Goal: Task Accomplishment & Management: Complete application form

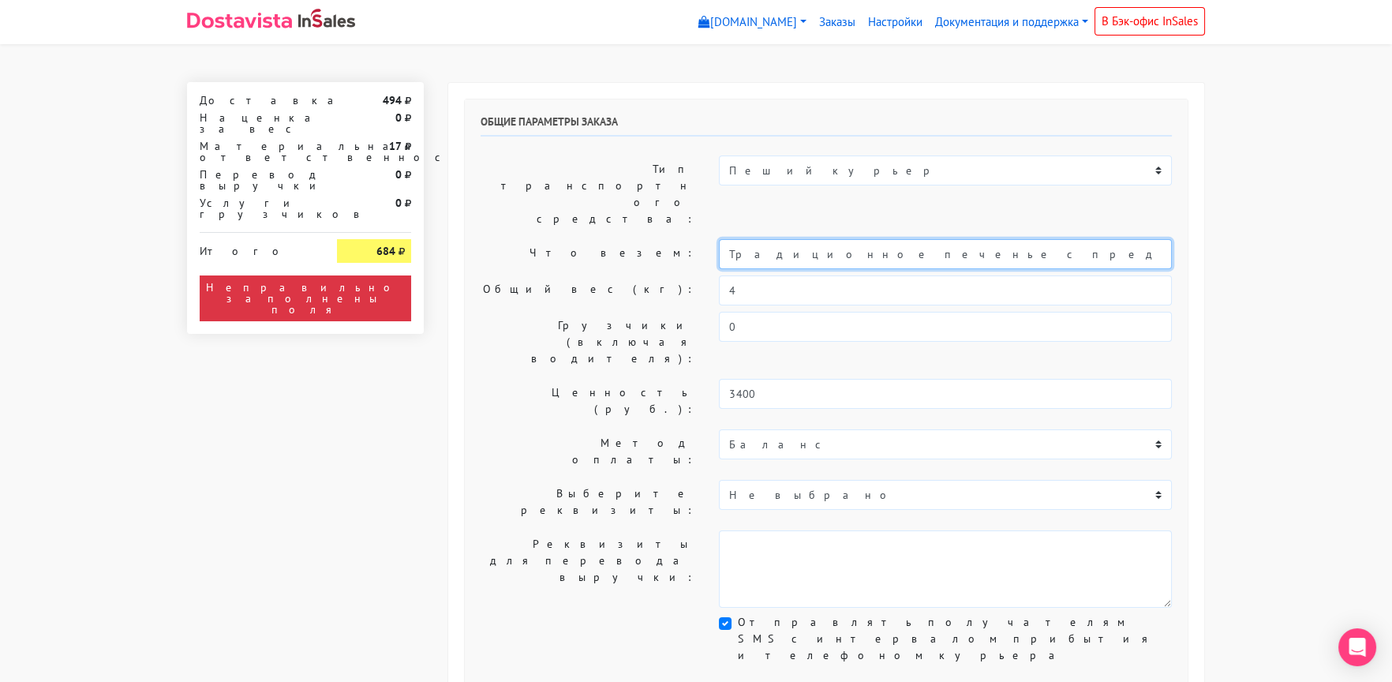
click at [720, 239] on input "Традиционное печенье с предсказаниями (Текст на заказ)" at bounding box center [945, 254] width 453 height 30
type input "Короб: 30*20*20 см, 1 кг // Традиционное печенье с предсказаниями (Текст на зак…"
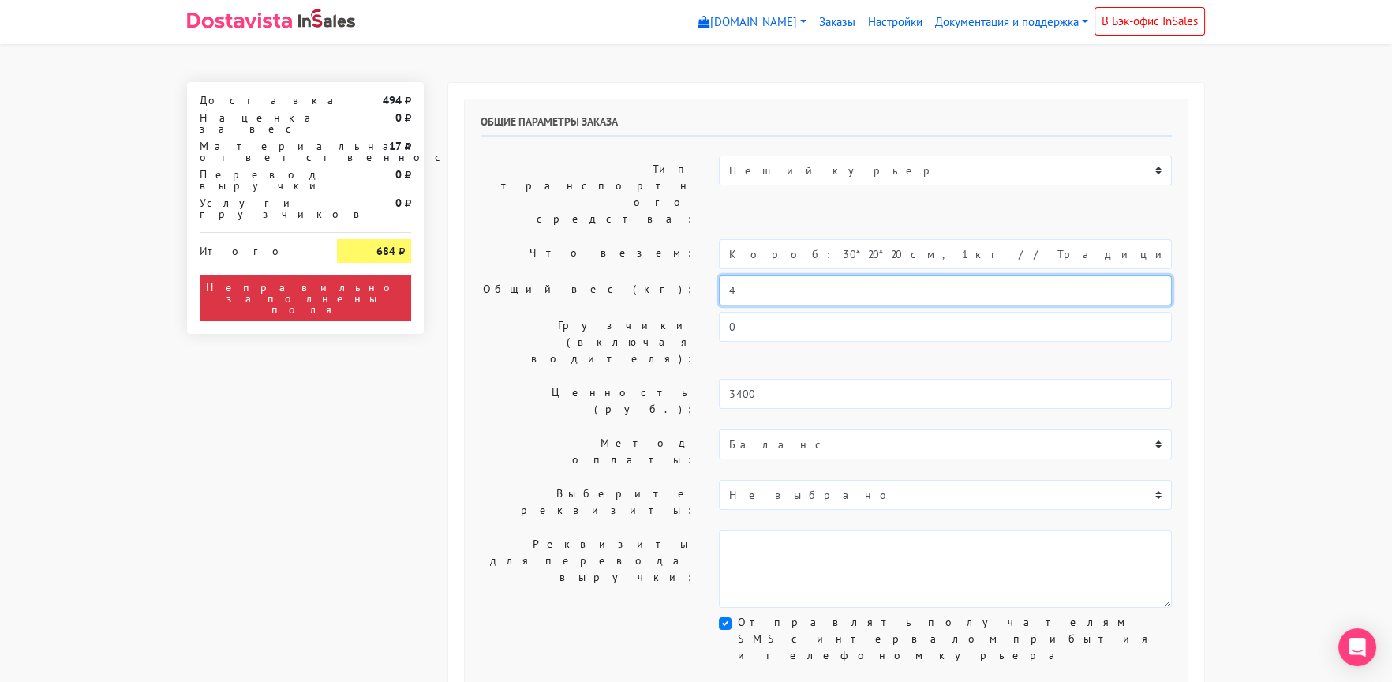
click at [687, 275] on div "Общий вес (кг): 4" at bounding box center [826, 290] width 715 height 30
type input "1"
click at [567, 239] on label "Что везем:" at bounding box center [588, 254] width 238 height 30
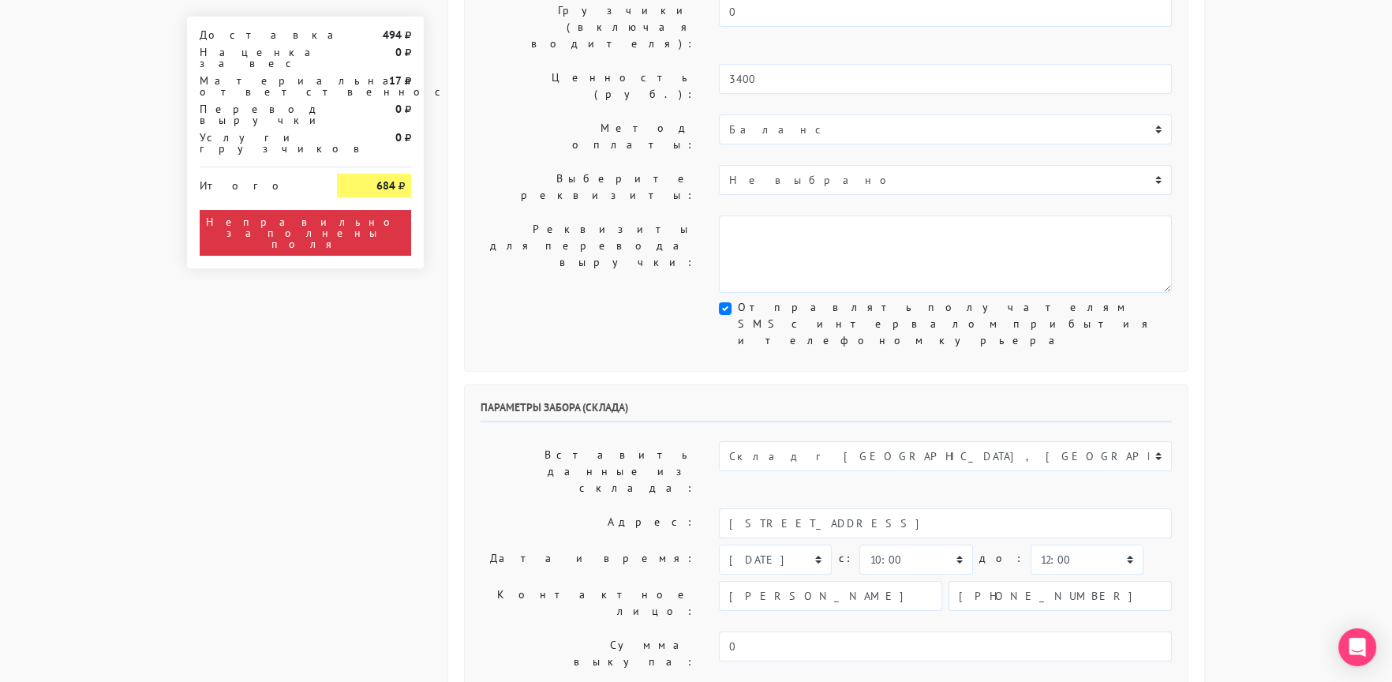
scroll to position [394, 0]
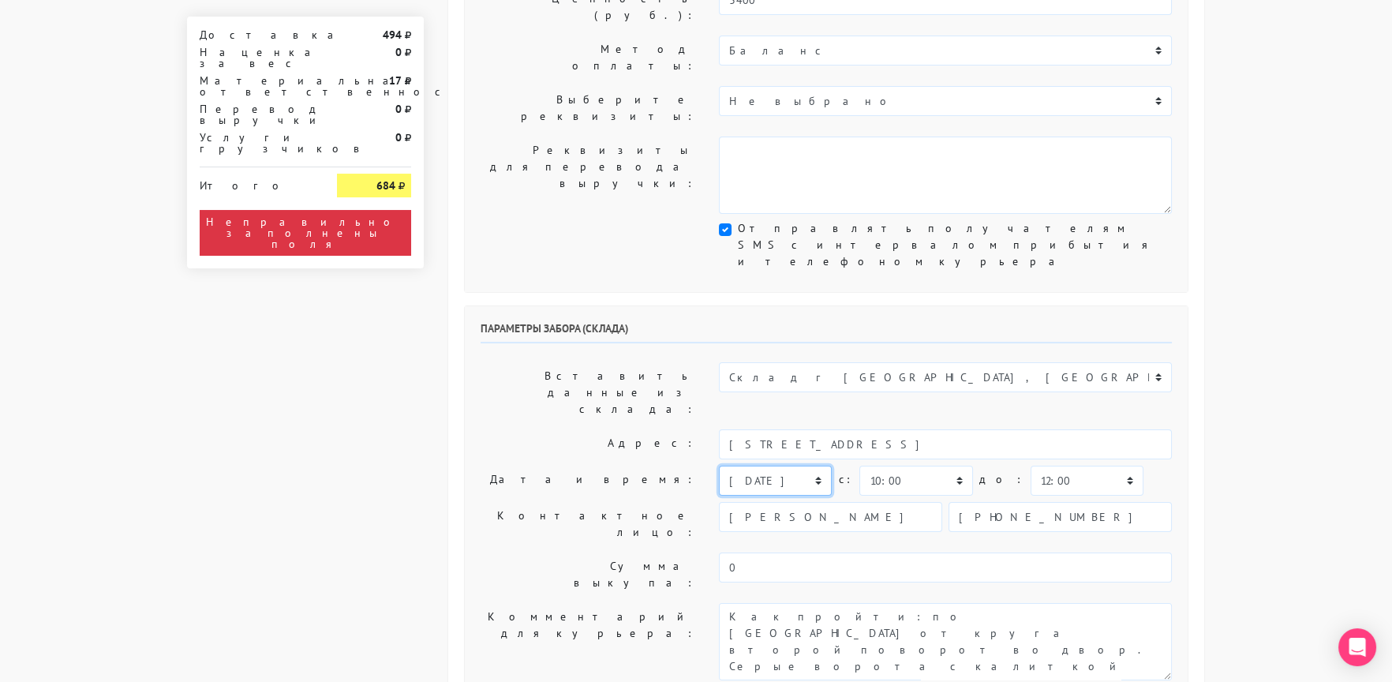
click at [750, 466] on select "[DATE] [DATE] [DATE] [DATE] [DATE] [DATE] [DATE] [DATE] [DATE]" at bounding box center [775, 481] width 113 height 30
select select "[DATE]"
click at [719, 466] on select "[DATE] [DATE] [DATE] [DATE] [DATE] [DATE] [DATE] [DATE] [DATE]" at bounding box center [775, 481] width 113 height 30
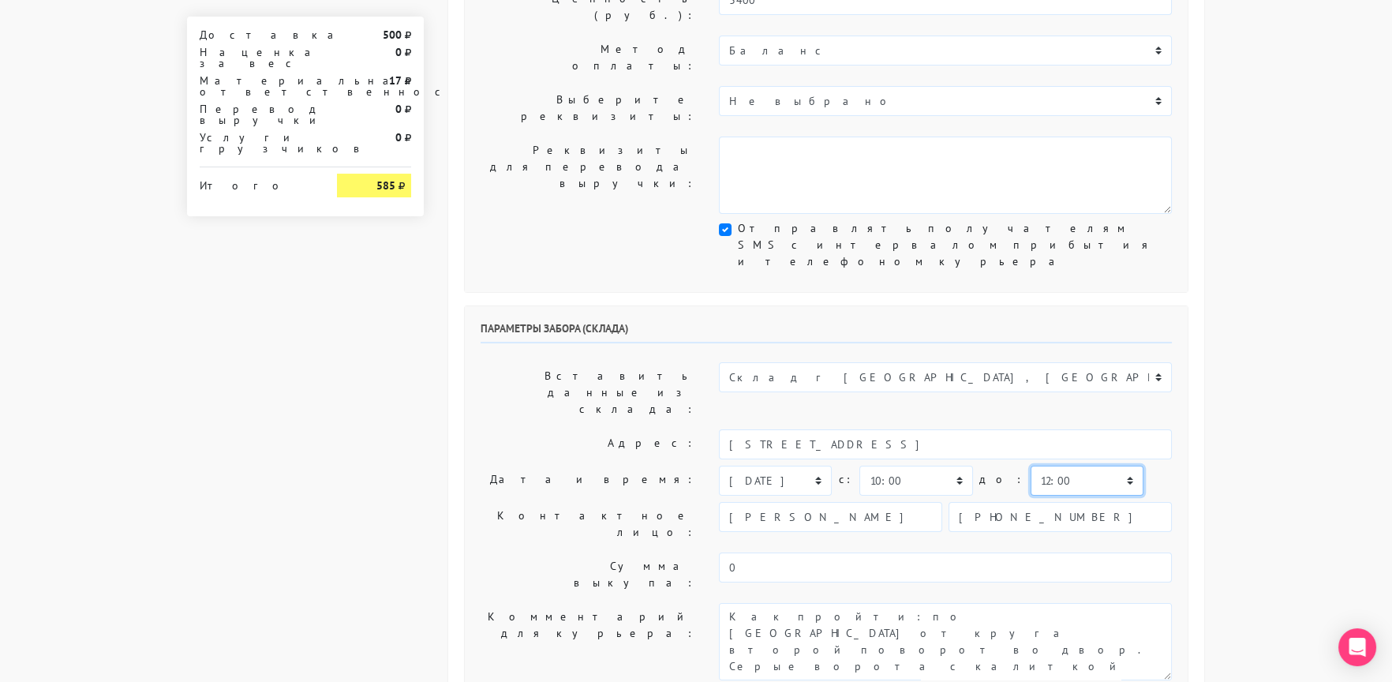
click at [1030, 466] on select "00:00 00:30 01:00 01:30 02:00 02:30 03:00 03:30 04:00 04:30 05:00 05:30 06:00 0…" at bounding box center [1086, 481] width 113 height 30
select select "14:30"
click at [1030, 466] on select "00:00 00:30 01:00 01:30 02:00 02:30 03:00 03:30 04:00 04:30 05:00 05:30 06:00 0…" at bounding box center [1086, 481] width 113 height 30
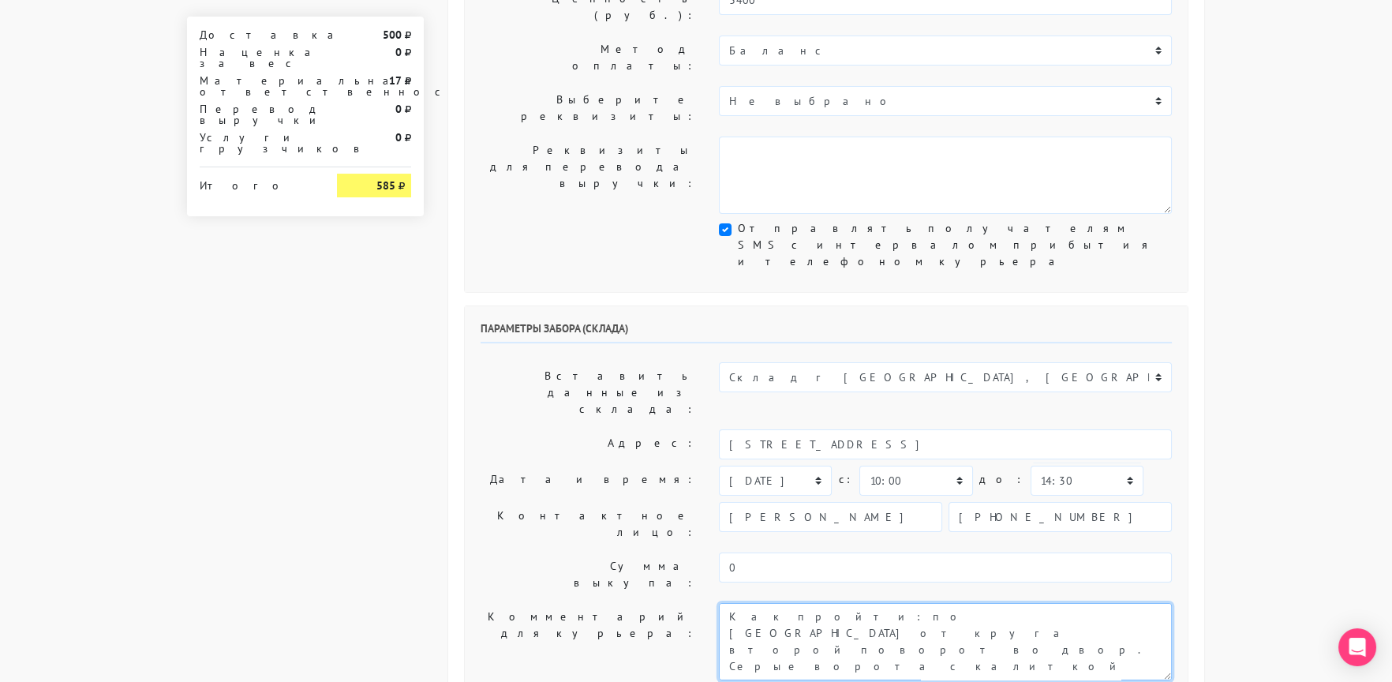
click at [728, 603] on textarea "Как пройти: по [GEOGRAPHIC_DATA] от круга второй поворот во двор. Серые ворота …" at bounding box center [945, 641] width 453 height 77
click at [1038, 603] on textarea "Как пройти: по [GEOGRAPHIC_DATA] от круга второй поворот во двор. Серые ворота …" at bounding box center [945, 641] width 453 height 77
click at [844, 603] on textarea "Как пройти: по [GEOGRAPHIC_DATA] от круга второй поворот во двор. Серые ворота …" at bounding box center [945, 641] width 453 height 77
click at [929, 603] on textarea "Как пройти: по [GEOGRAPHIC_DATA] от круга второй поворот во двор. Серые ворота …" at bounding box center [945, 641] width 453 height 77
click at [1124, 603] on textarea "Как пройти: по [GEOGRAPHIC_DATA] от круга второй поворот во двор. Серые ворота …" at bounding box center [945, 641] width 453 height 77
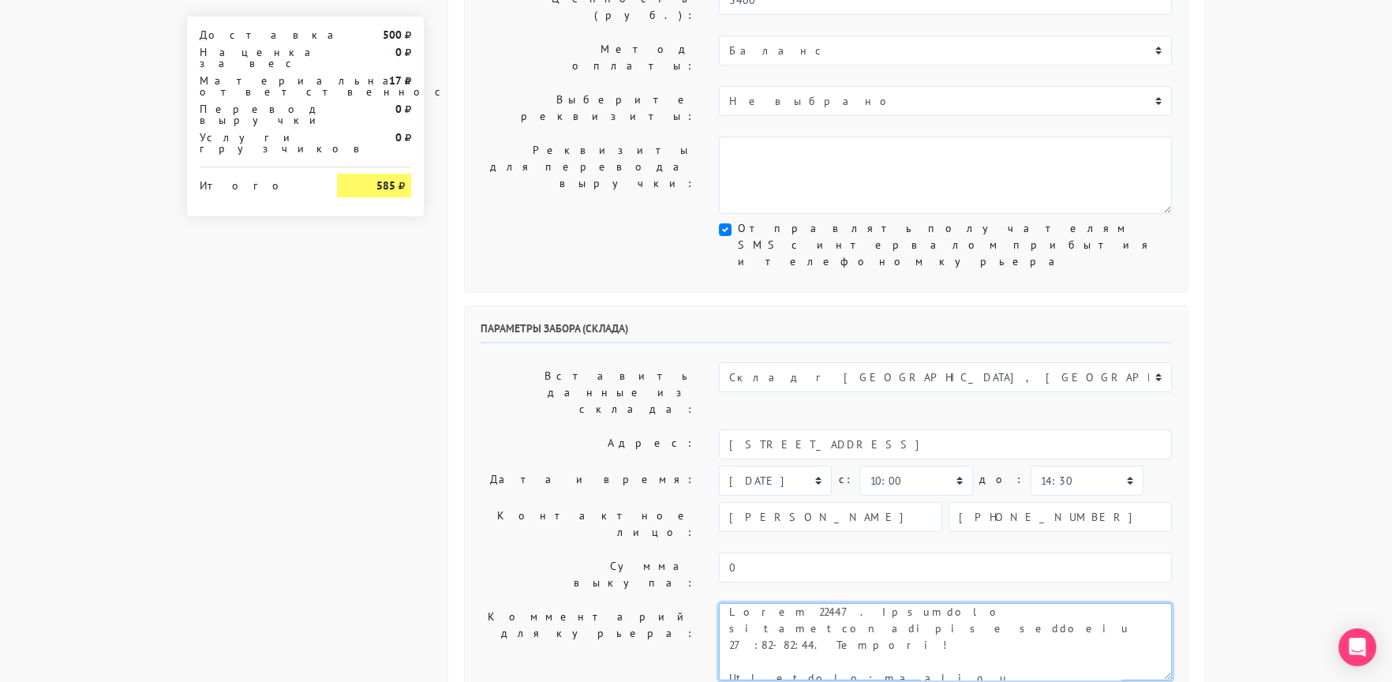
scroll to position [0, 0]
click at [821, 603] on textarea "Как пройти: по [GEOGRAPHIC_DATA] от круга второй поворот во двор. Серые ворота …" at bounding box center [945, 641] width 453 height 77
drag, startPoint x: 821, startPoint y: 403, endPoint x: 1116, endPoint y: 402, distance: 295.1
click at [1116, 603] on textarea "Как пройти: по [GEOGRAPHIC_DATA] от круга второй поворот во двор. Серые ворота …" at bounding box center [945, 641] width 453 height 77
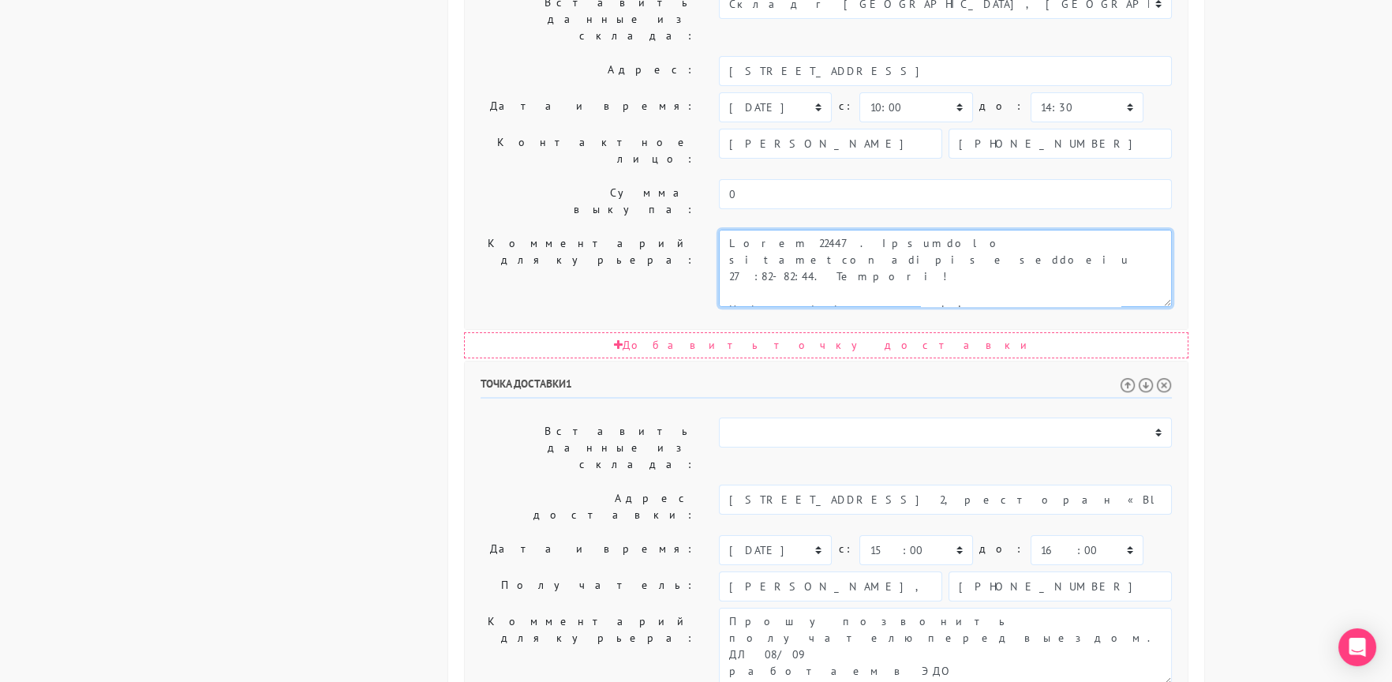
scroll to position [771, 0]
type textarea "Заказ 30611. Доставить получателю строго в интервал 15:30-16:30. Спасибо! Как п…"
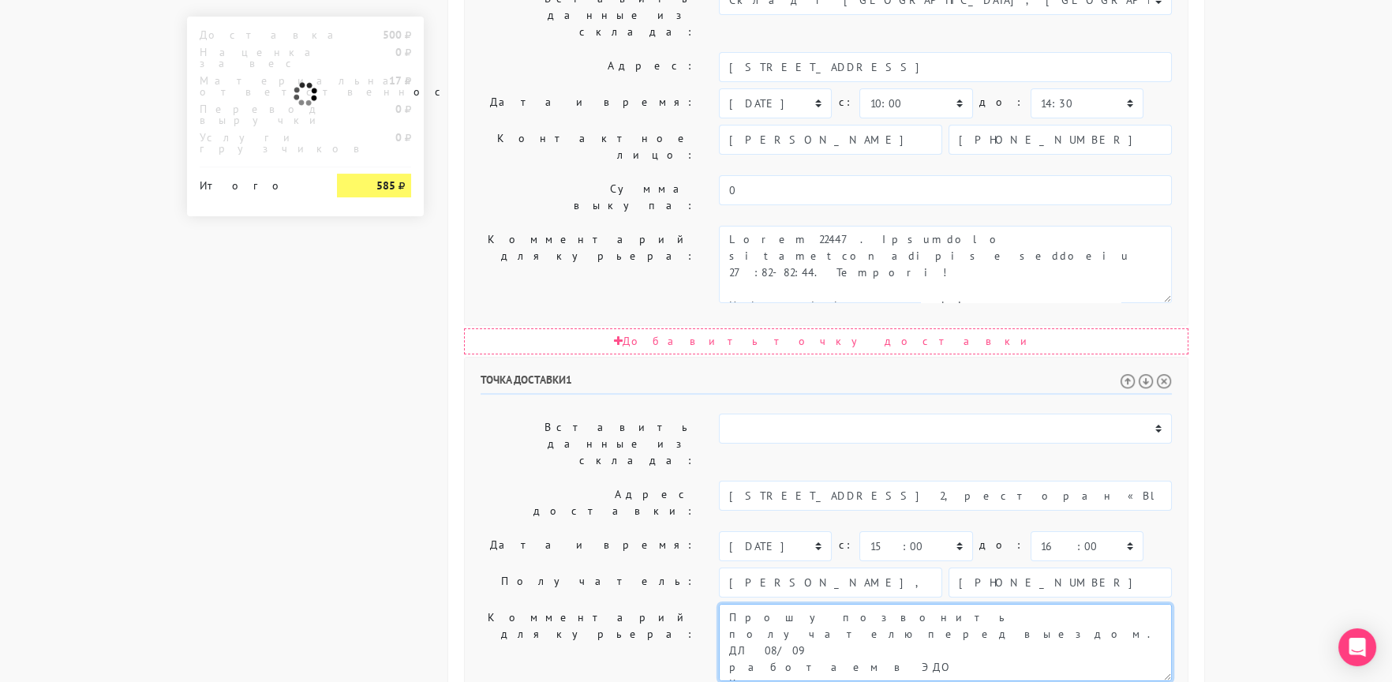
click at [958, 604] on textarea "Прошу позвонить получателю перед выездом. ДЛ 08/09 работаем в ЭДО Контактное ли…" at bounding box center [945, 642] width 453 height 77
drag, startPoint x: 958, startPoint y: 359, endPoint x: 1038, endPoint y: 379, distance: 82.9
click at [1038, 604] on textarea "Прошу позвонить получателю перед выездом. ДЛ 08/09 работаем в ЭДО Контактное ли…" at bounding box center [945, 642] width 453 height 77
paste textarea "ставить получателю строго в интервал 15:30-16:30. Спасибо!"
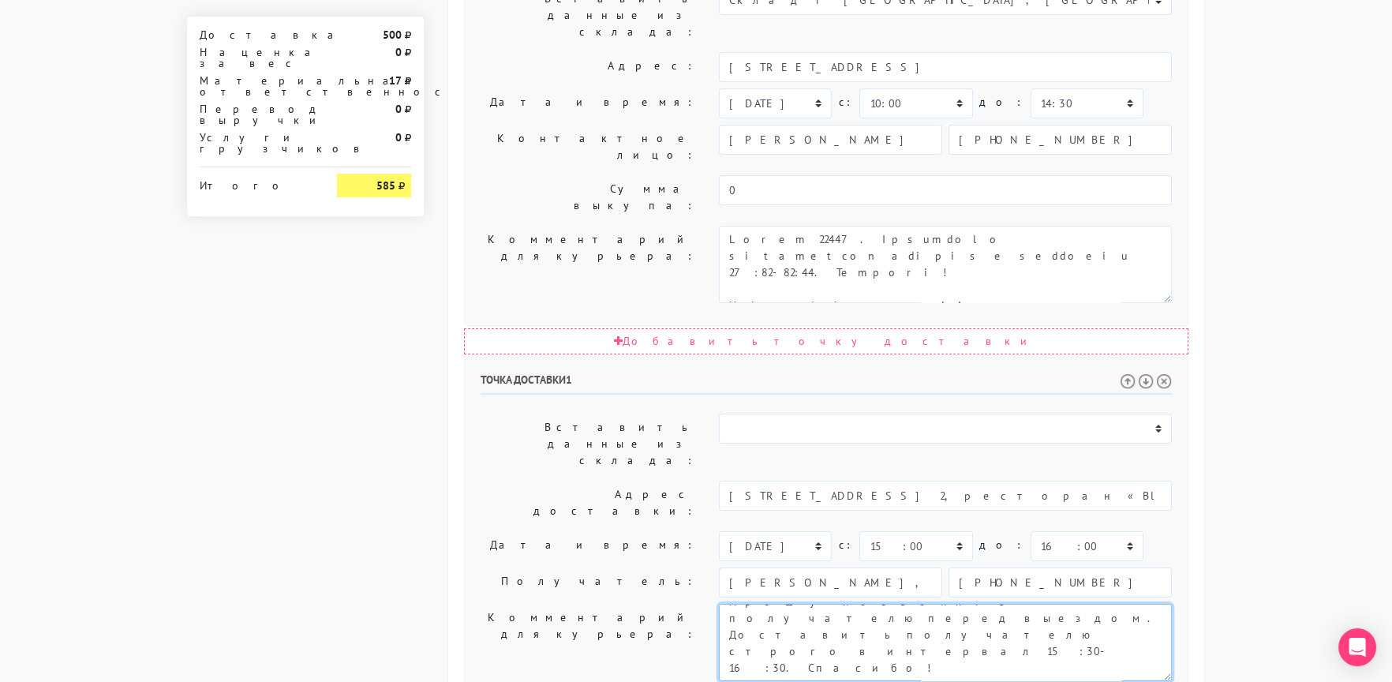
drag, startPoint x: 811, startPoint y: 402, endPoint x: 903, endPoint y: 423, distance: 94.6
click at [903, 604] on textarea "Прошу позвонить получателю перед выездом. ДЛ 08/09 работаем в ЭДО Контактное ли…" at bounding box center [945, 642] width 453 height 77
click at [906, 604] on textarea "Прошу позвонить получателю перед выездом. ДЛ 08/09 работаем в ЭДО Контактное ли…" at bounding box center [945, 642] width 453 height 77
drag, startPoint x: 906, startPoint y: 394, endPoint x: 937, endPoint y: 391, distance: 30.9
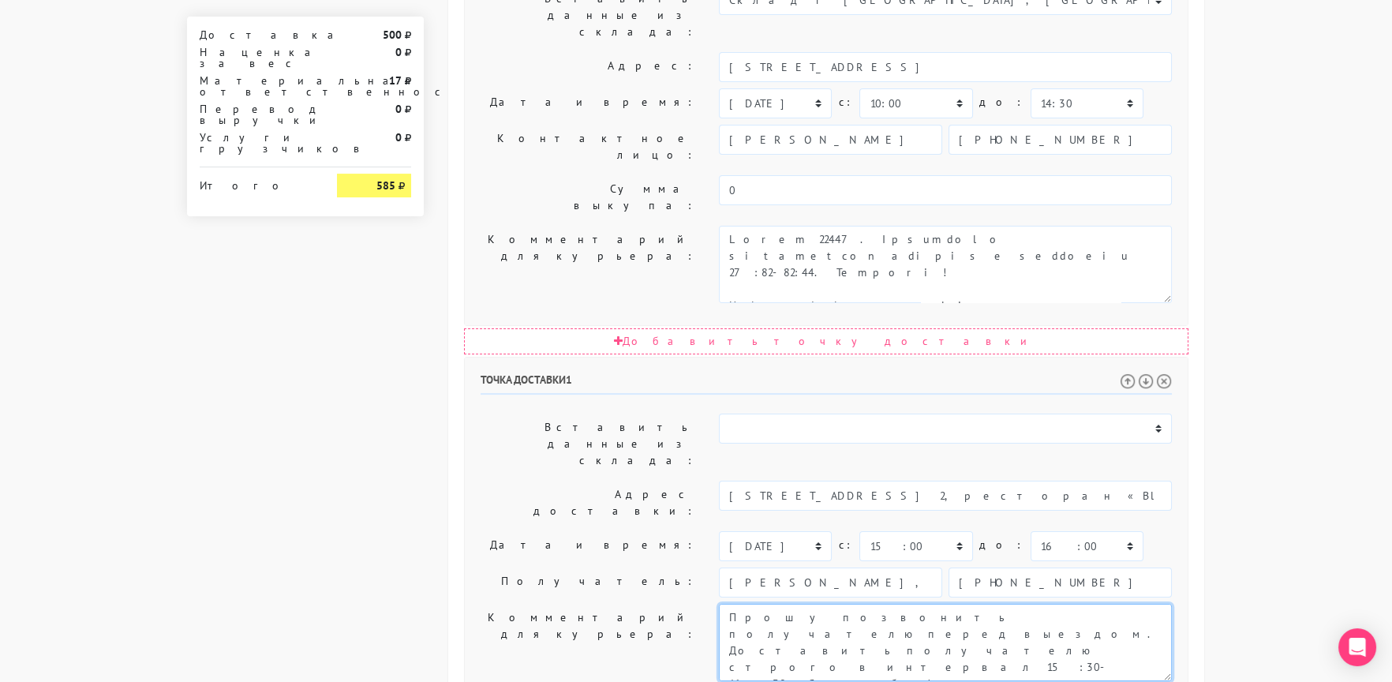
click at [937, 604] on textarea "Прошу позвонить получателю перед выездом. ДЛ 08/09 работаем в ЭДО Контактное ли…" at bounding box center [945, 642] width 453 height 77
click at [984, 567] on input "+79165627355" at bounding box center [1059, 582] width 223 height 30
click at [1084, 604] on textarea "Прошу позвонить получателю перед выездом. ДЛ 08/09 работаем в ЭДО Контактное ли…" at bounding box center [945, 642] width 453 height 77
paste textarea "+79165627355"
drag, startPoint x: 854, startPoint y: 321, endPoint x: 720, endPoint y: 321, distance: 134.1
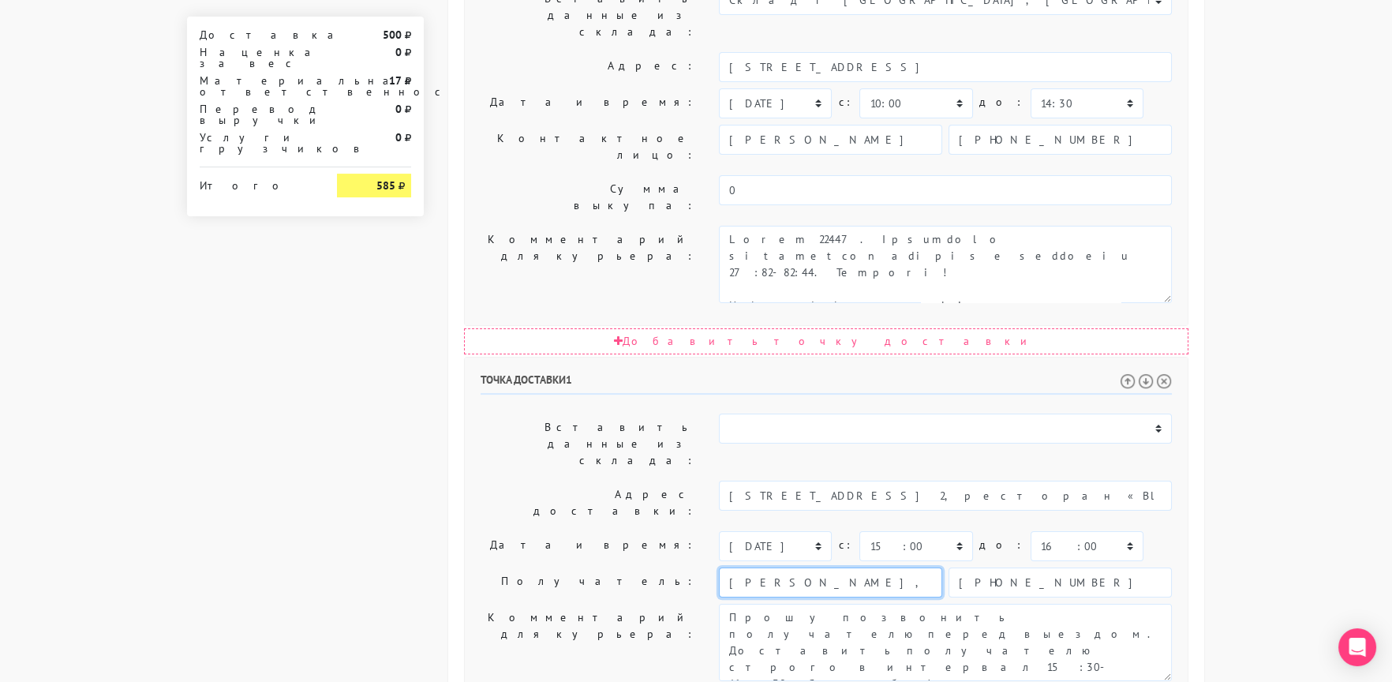
click at [720, 567] on input "Алла, ООО "Фэшн Пресс"" at bounding box center [830, 582] width 223 height 30
click at [872, 604] on textarea "Прошу позвонить получателю перед выездом. ДЛ 08/09 работаем в ЭДО Контактное ли…" at bounding box center [945, 642] width 453 height 77
drag, startPoint x: 863, startPoint y: 327, endPoint x: 685, endPoint y: 343, distance: 179.1
click at [666, 567] on div "Получатель: Алла, ООО "Фэшн Пресс" +79165627355" at bounding box center [826, 582] width 715 height 30
click at [888, 604] on textarea "Прошу позвонить получателю перед выездом. ДЛ 08/09 работаем в ЭДО Контактное ли…" at bounding box center [945, 642] width 453 height 77
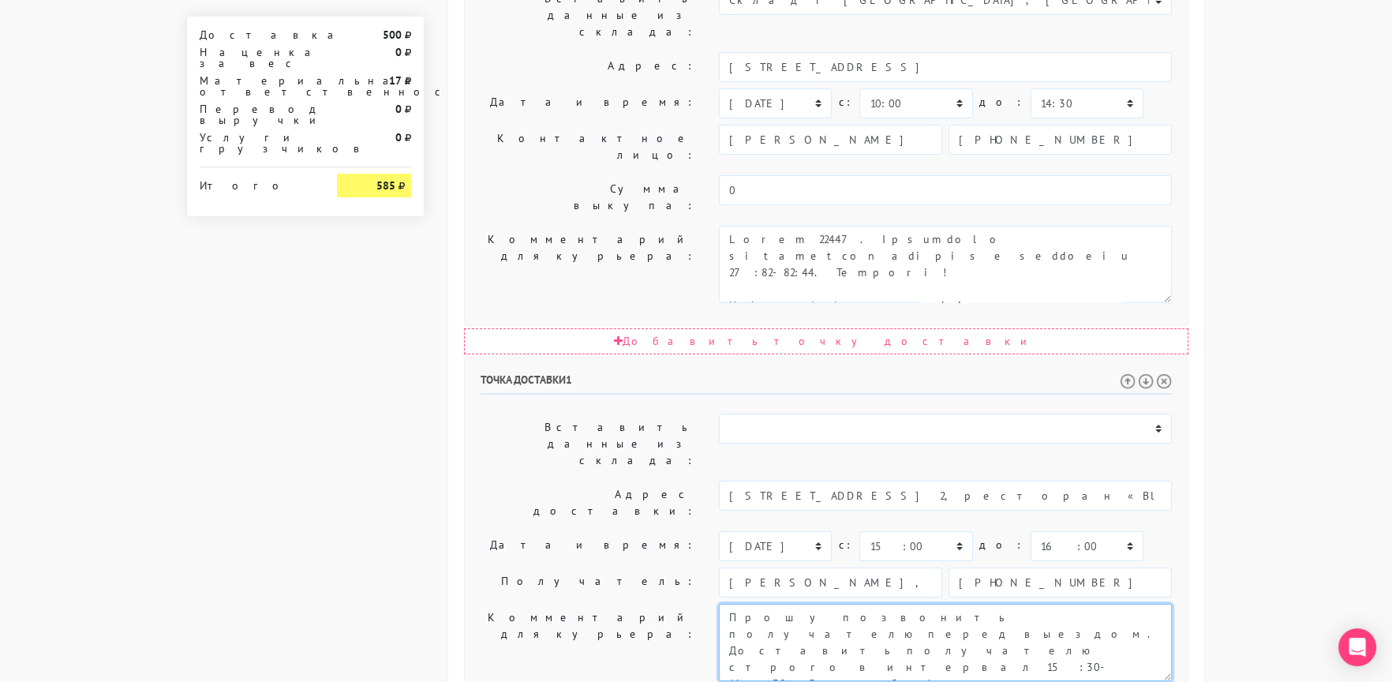
click at [868, 604] on textarea "Прошу позвонить получателю перед выездом. ДЛ 08/09 работаем в ЭДО Контактное ли…" at bounding box center [945, 642] width 453 height 77
paste textarea ", ООО "Фэшн Пресс""
click at [915, 604] on textarea "Прошу позвонить получателю перед выездом. ДЛ 08/09 работаем в ЭДО Контактное ли…" at bounding box center [945, 642] width 453 height 77
drag, startPoint x: 915, startPoint y: 393, endPoint x: 932, endPoint y: 392, distance: 16.6
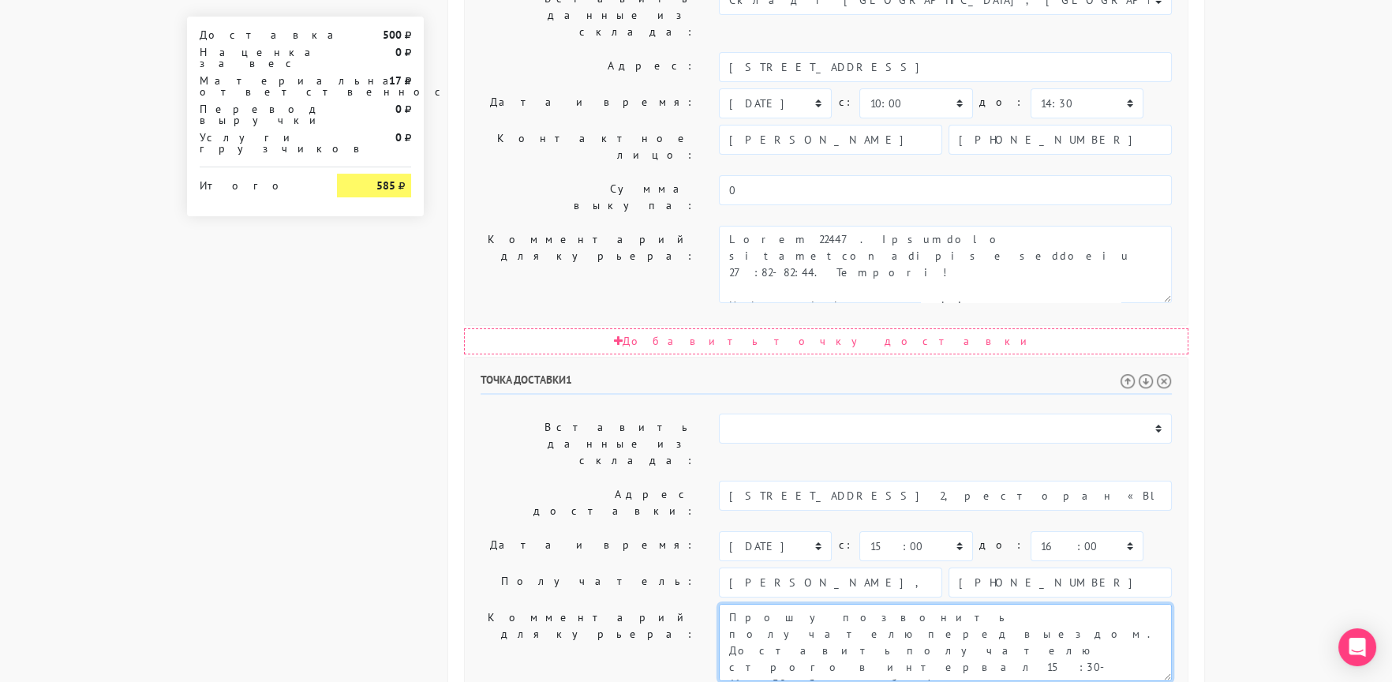
click at [932, 604] on textarea "Прошу позвонить получателю перед выездом. ДЛ 08/09 работаем в ЭДО Контактное ли…" at bounding box center [945, 642] width 453 height 77
click at [900, 604] on textarea "Прошу позвонить получателю перед выездом. ДЛ 08/09 работаем в ЭДО Контактное ли…" at bounding box center [945, 642] width 453 height 77
drag, startPoint x: 927, startPoint y: 388, endPoint x: 918, endPoint y: 384, distance: 9.5
click at [933, 604] on textarea "Прошу позвонить получателю перед выездом. ДЛ 08/09 работаем в ЭДО Контактное ли…" at bounding box center [945, 642] width 453 height 77
type textarea "Прошу позвонить получателю перед выездом. Доставить получателю строго в интерва…"
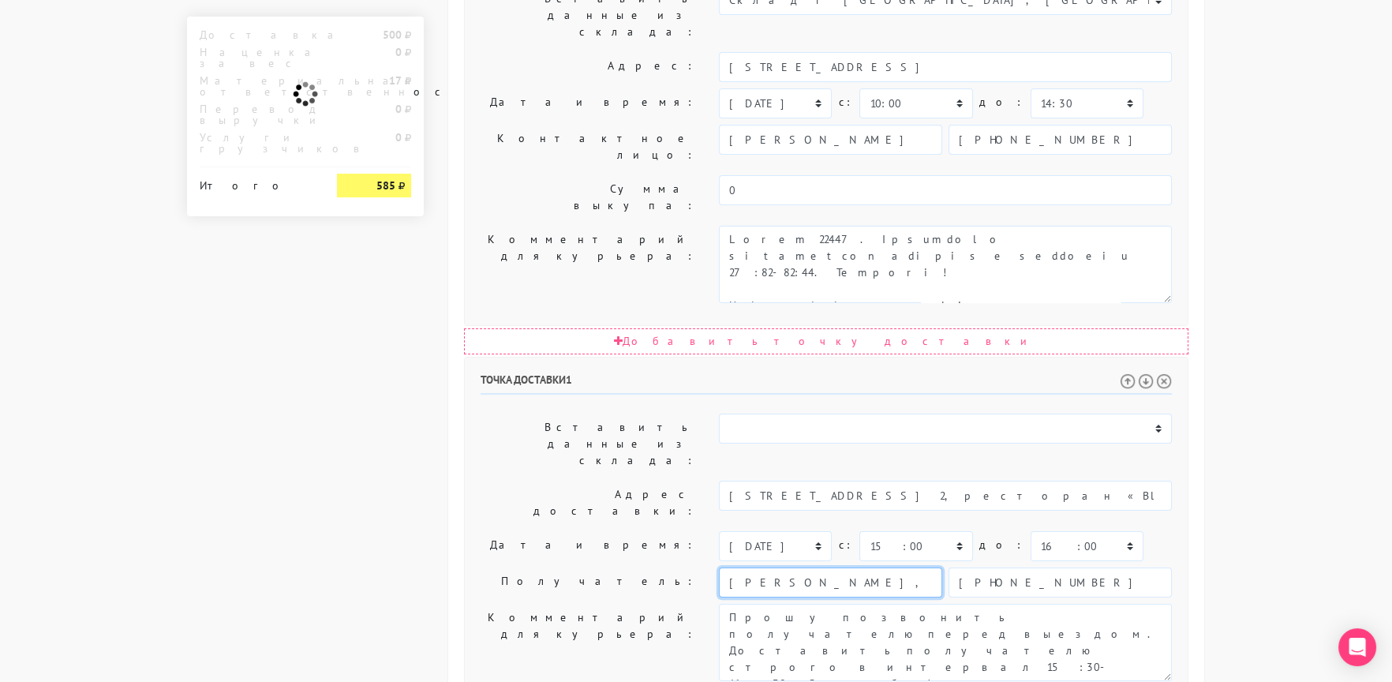
click at [864, 567] on input "Алла, ООО "Фэшн Пресс"" at bounding box center [830, 582] width 223 height 30
paste input "ветлана Евстигнеева"
type input "Светлана Евстигнеева"
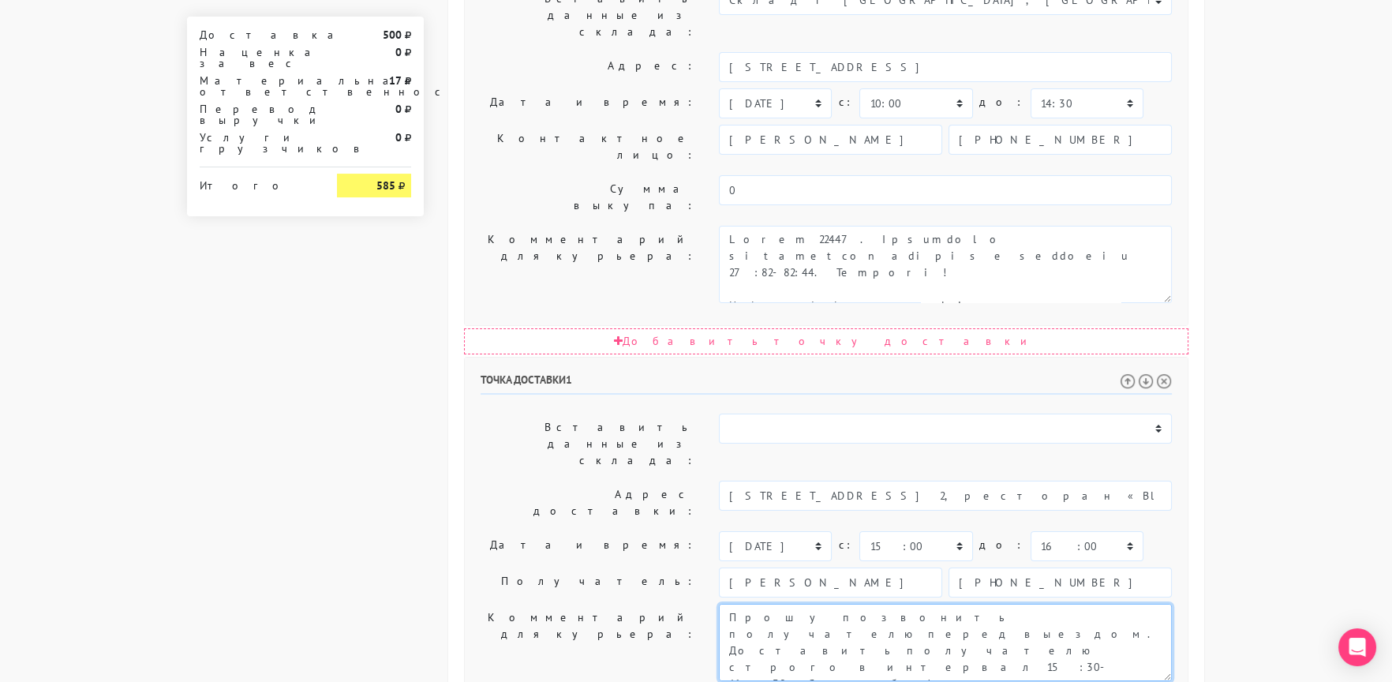
click at [1015, 604] on textarea "Прошу позвонить получателю перед выездом. ДЛ 08/09 работаем в ЭДО Контактное ли…" at bounding box center [945, 642] width 453 height 77
click at [1041, 604] on textarea "Прошу позвонить получателю перед выездом. ДЛ 08/09 работаем в ЭДО Контактное ли…" at bounding box center [945, 642] width 453 height 77
drag, startPoint x: 1082, startPoint y: 393, endPoint x: 983, endPoint y: 394, distance: 98.6
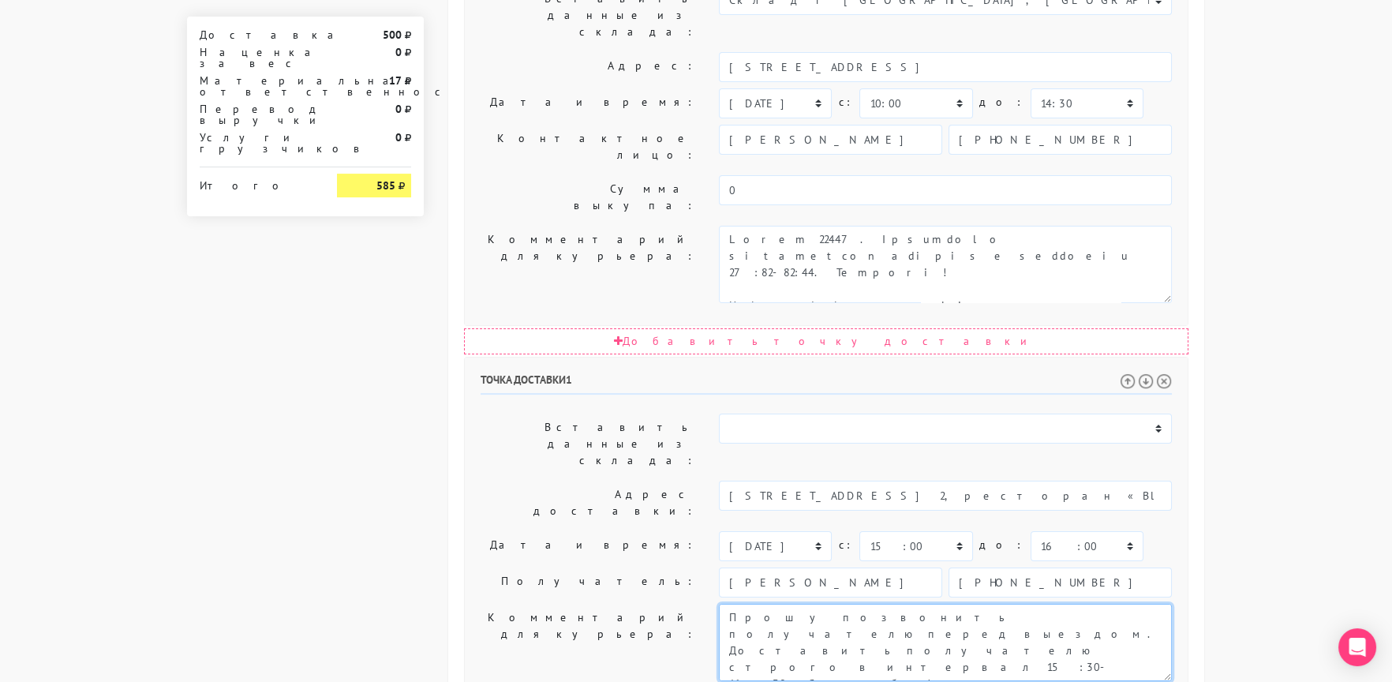
click at [983, 604] on textarea "Прошу позвонить получателю перед выездом. ДЛ 08/09 работаем в ЭДО Контактное ли…" at bounding box center [945, 642] width 453 height 77
click at [1010, 567] on input "+79165627355" at bounding box center [1059, 582] width 223 height 30
paste input "964 533 5463"
type input "+7 964 533 5463"
click at [450, 427] on div "Общие параметры заказа Тип транспортного средства: Пеший курьер Легковой автомо…" at bounding box center [826, 153] width 756 height 1682
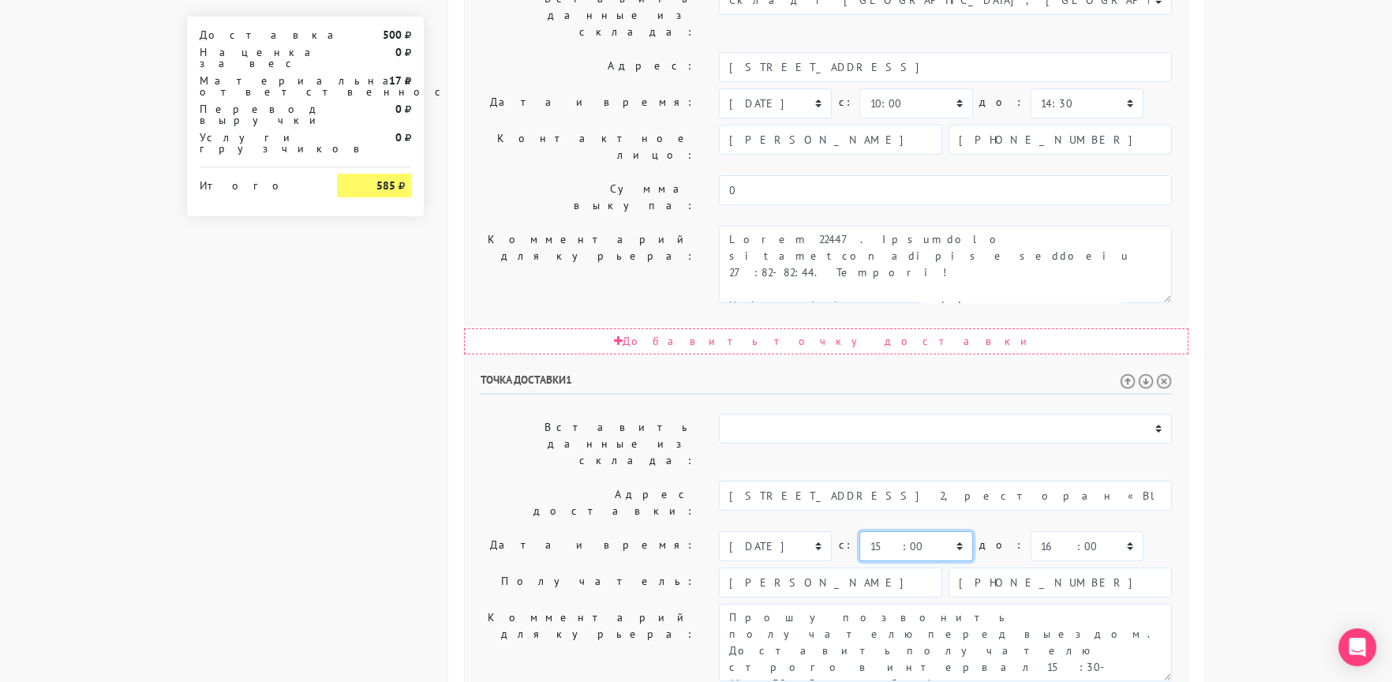
click at [908, 531] on select "00:00 00:30 01:00 01:30 02:00 02:30 03:00 03:30 04:00 04:30 05:00 05:30 06:00 0…" at bounding box center [915, 546] width 113 height 30
select select "15:30"
click at [859, 531] on select "00:00 00:30 01:00 01:30 02:00 02:30 03:00 03:30 04:00 04:30 05:00 05:30 06:00 0…" at bounding box center [915, 546] width 113 height 30
click at [1030, 531] on select "00:00 00:30 01:00 01:30 02:00 02:30 03:00 03:30 04:00 04:30 05:00 05:30 06:00 0…" at bounding box center [1086, 546] width 113 height 30
select select "16:30"
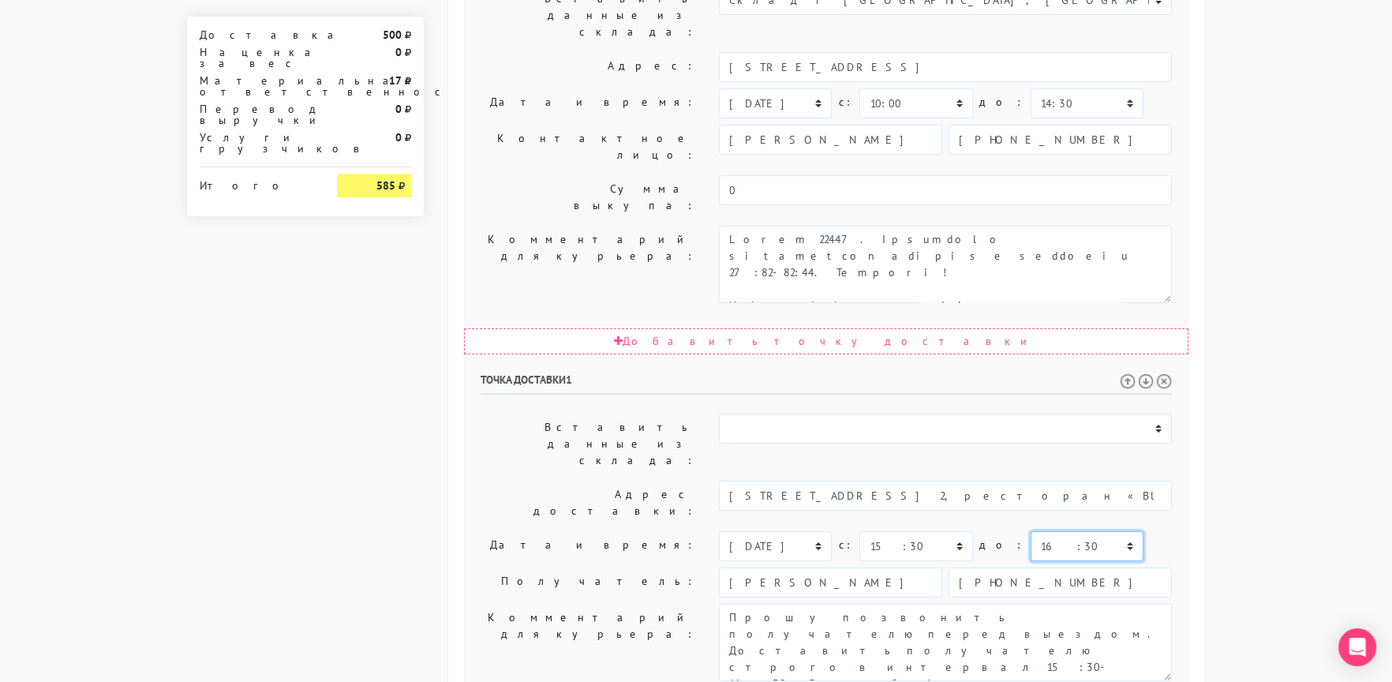
click at [1030, 531] on select "00:00 00:30 01:00 01:30 02:00 02:30 03:00 03:30 04:00 04:30 05:00 05:30 06:00 0…" at bounding box center [1086, 546] width 113 height 30
click at [851, 604] on textarea "Прошу позвонить получателю перед выездом. ДЛ 08/09 работаем в ЭДО Контактное ли…" at bounding box center [945, 642] width 453 height 77
type textarea "Прошу позвонить получателю перед выездом. Доставить получателю строго в интерва…"
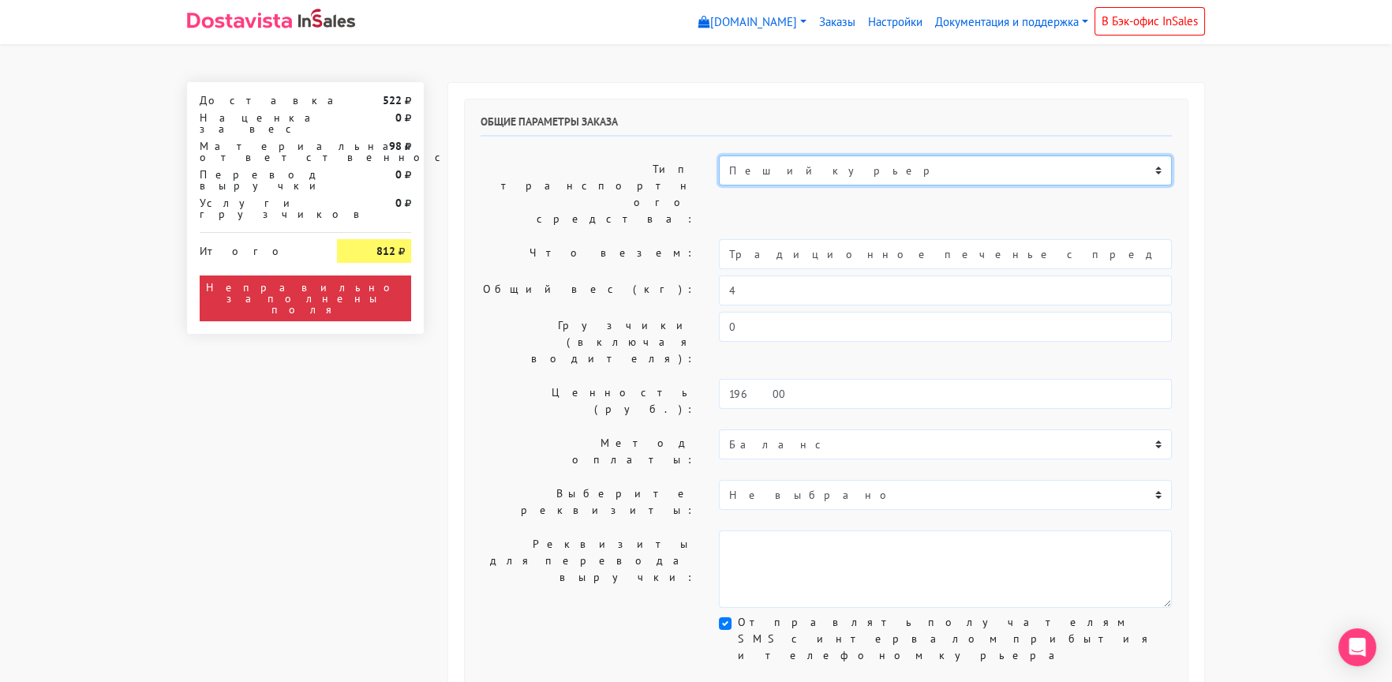
click at [750, 171] on select "Пеший курьер Легковой автомобиль Каблук (до 700 кг) Микроавтобус / портер (до […" at bounding box center [945, 170] width 453 height 30
select select "7"
click at [719, 155] on select "Пеший курьер Легковой автомобиль Каблук (до 700 кг) Микроавтобус / портер (до […" at bounding box center [945, 170] width 453 height 30
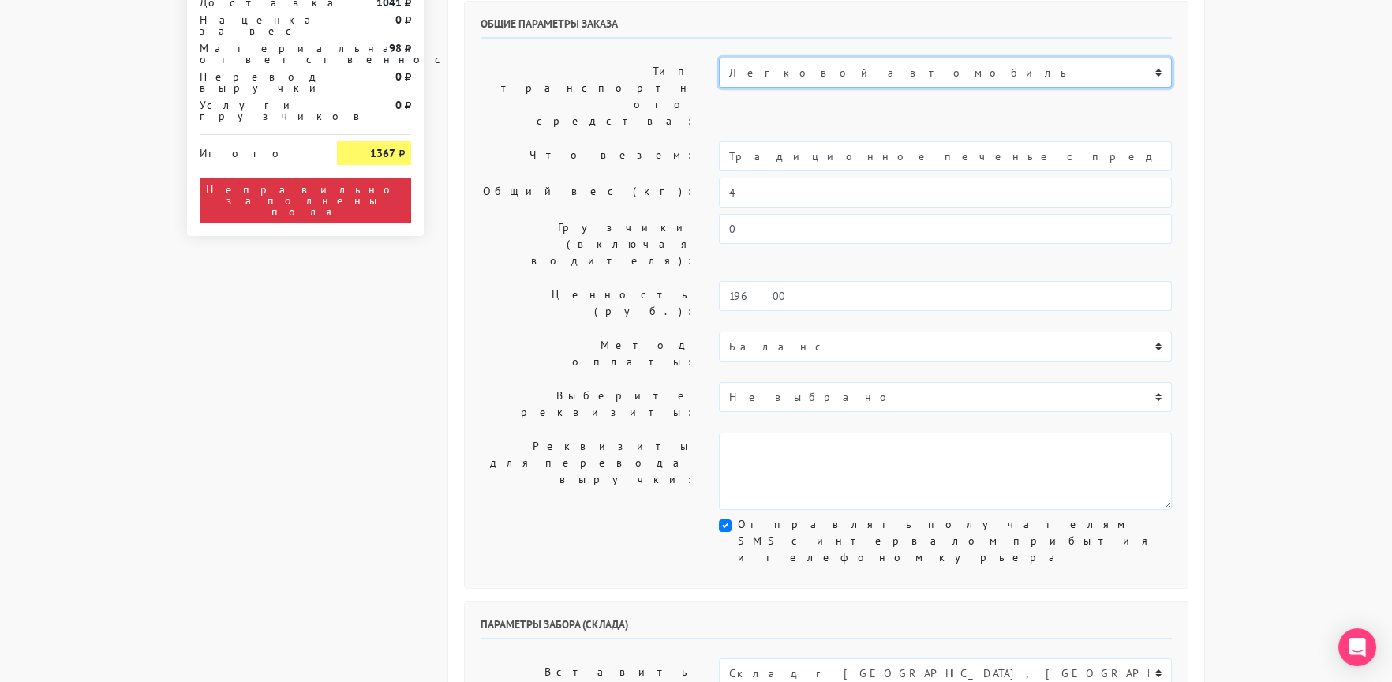
scroll to position [237, 0]
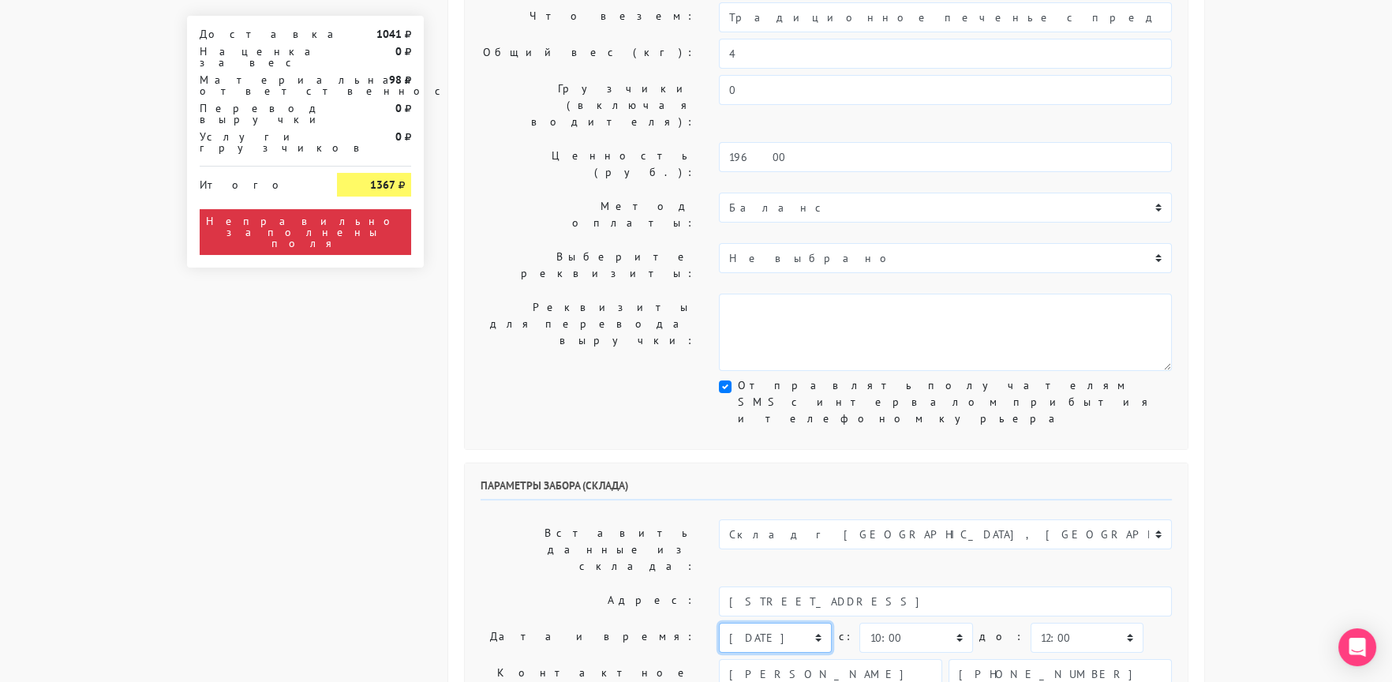
click at [751, 623] on select "[DATE] [DATE] [DATE] [DATE] [DATE] [DATE] [DATE] [DATE] [DATE]" at bounding box center [775, 638] width 113 height 30
select select "[DATE]"
click at [719, 623] on select "[DATE] [DATE] [DATE] [DATE] [DATE] [DATE] [DATE] [DATE] [DATE]" at bounding box center [775, 638] width 113 height 30
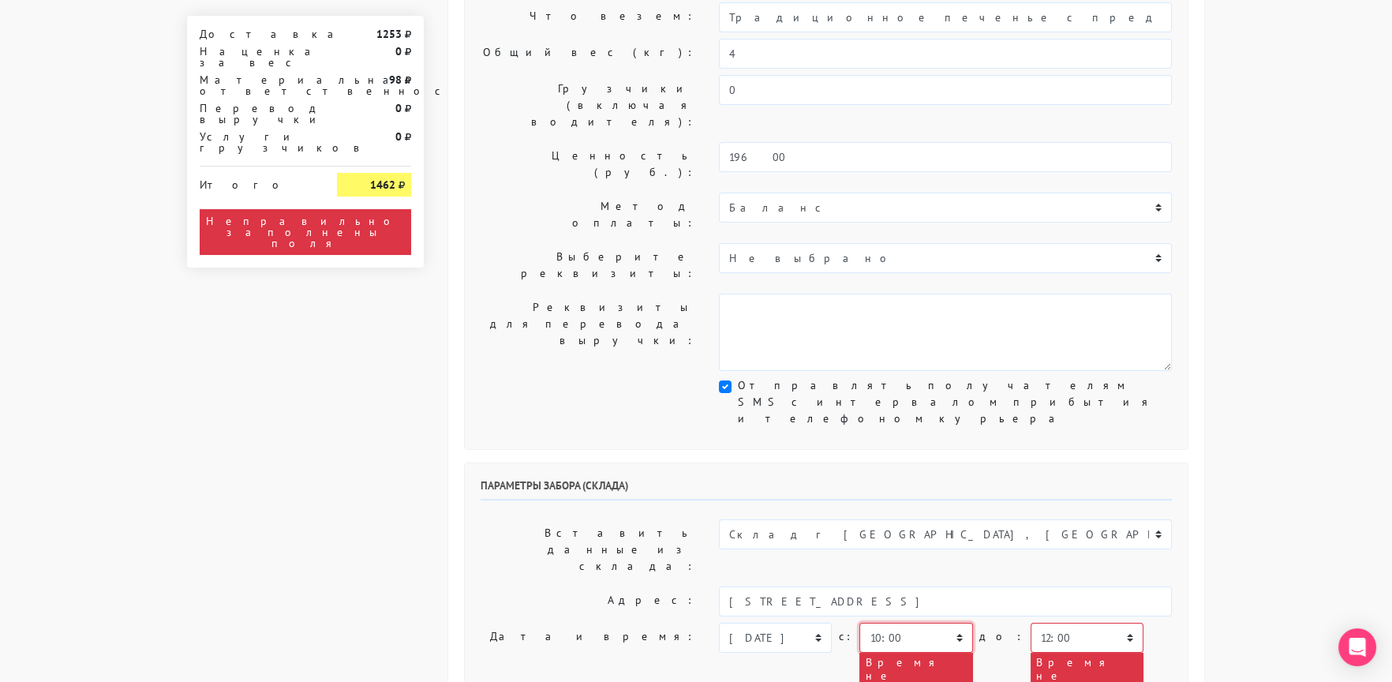
drag, startPoint x: 882, startPoint y: 439, endPoint x: 884, endPoint y: 452, distance: 12.8
click at [884, 623] on select "00:00 00:30 01:00 01:30 02:00 02:30 03:00 03:30 04:00 04:30 05:00 05:30 06:00 0…" at bounding box center [915, 638] width 113 height 30
click at [859, 623] on select "00:00 00:30 01:00 01:30 02:00 02:30 03:00 03:30 04:00 04:30 05:00 05:30 06:00 0…" at bounding box center [915, 638] width 113 height 30
select select "16:00"
click at [1048, 623] on select "00:00 00:30 01:00 01:30 02:00 02:30 03:00 03:30 04:00 04:30 05:00 05:30 06:00 0…" at bounding box center [1086, 638] width 113 height 30
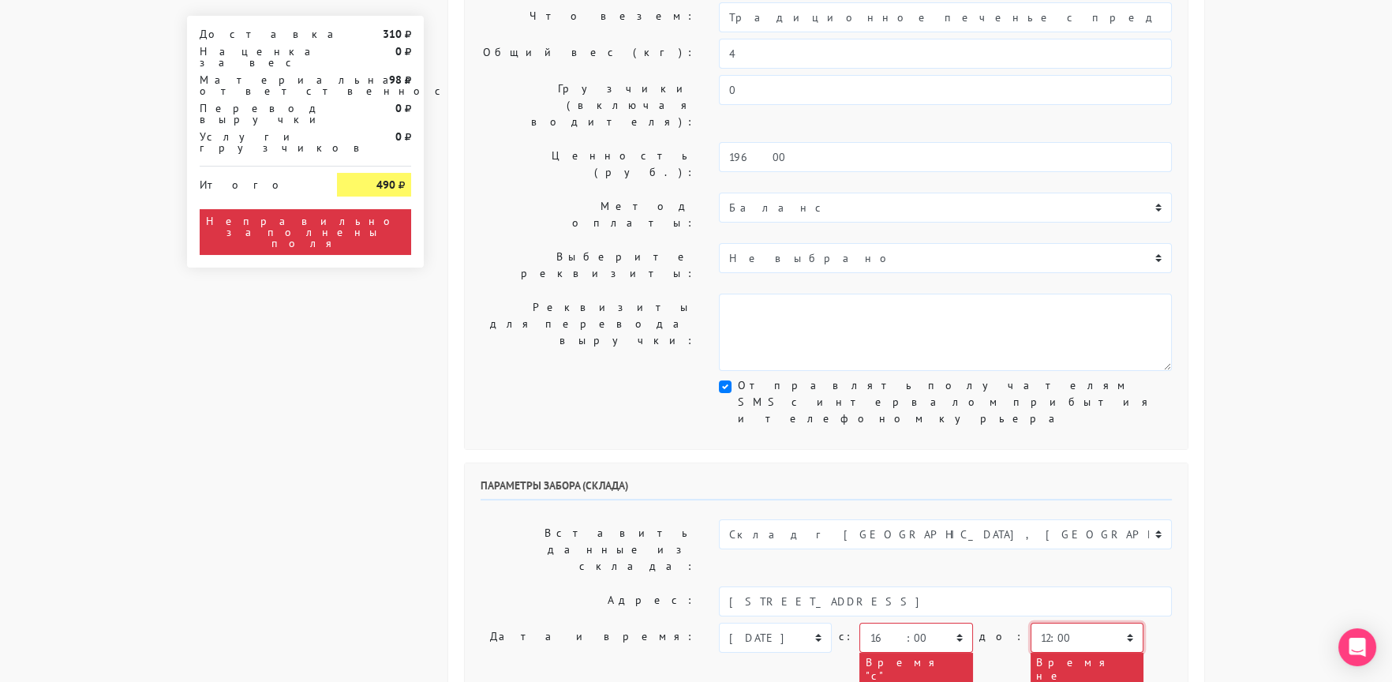
select select "16:30"
click at [1030, 623] on select "00:00 00:30 01:00 01:30 02:00 02:30 03:00 03:30 04:00 04:30 05:00 05:30 06:00 0…" at bounding box center [1086, 638] width 113 height 30
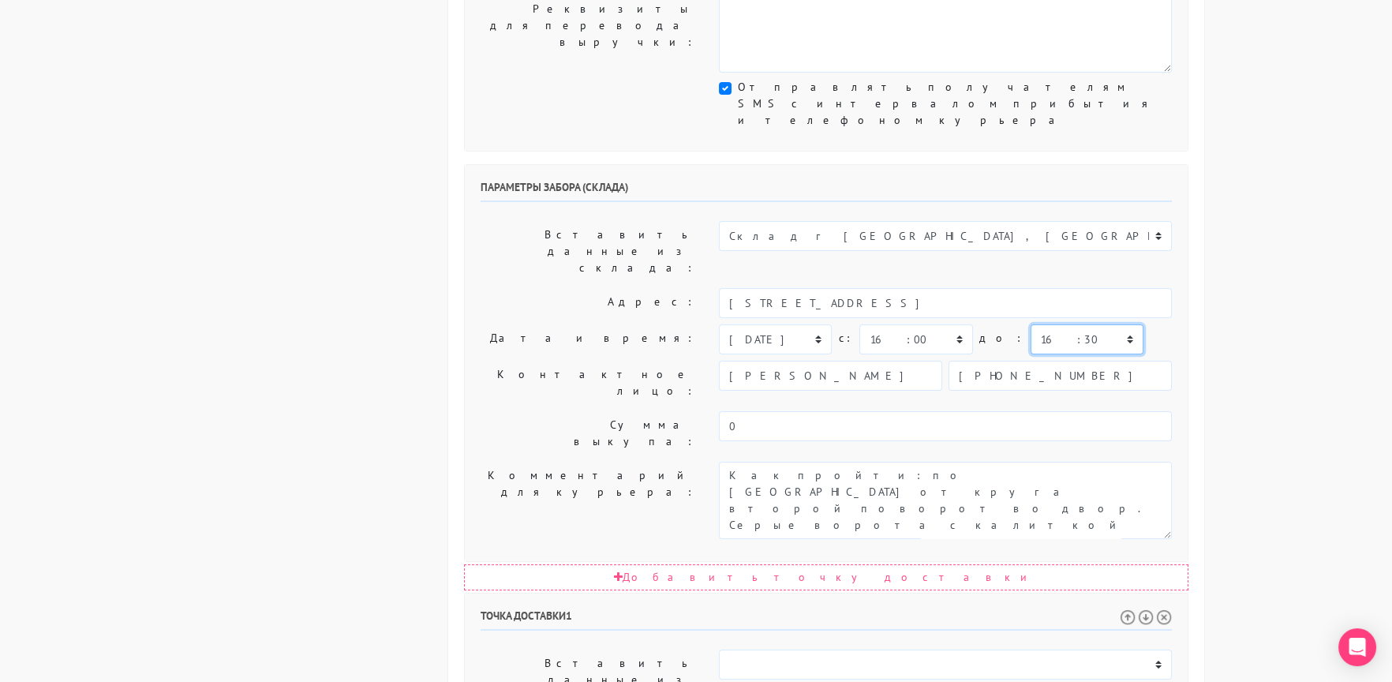
scroll to position [552, 0]
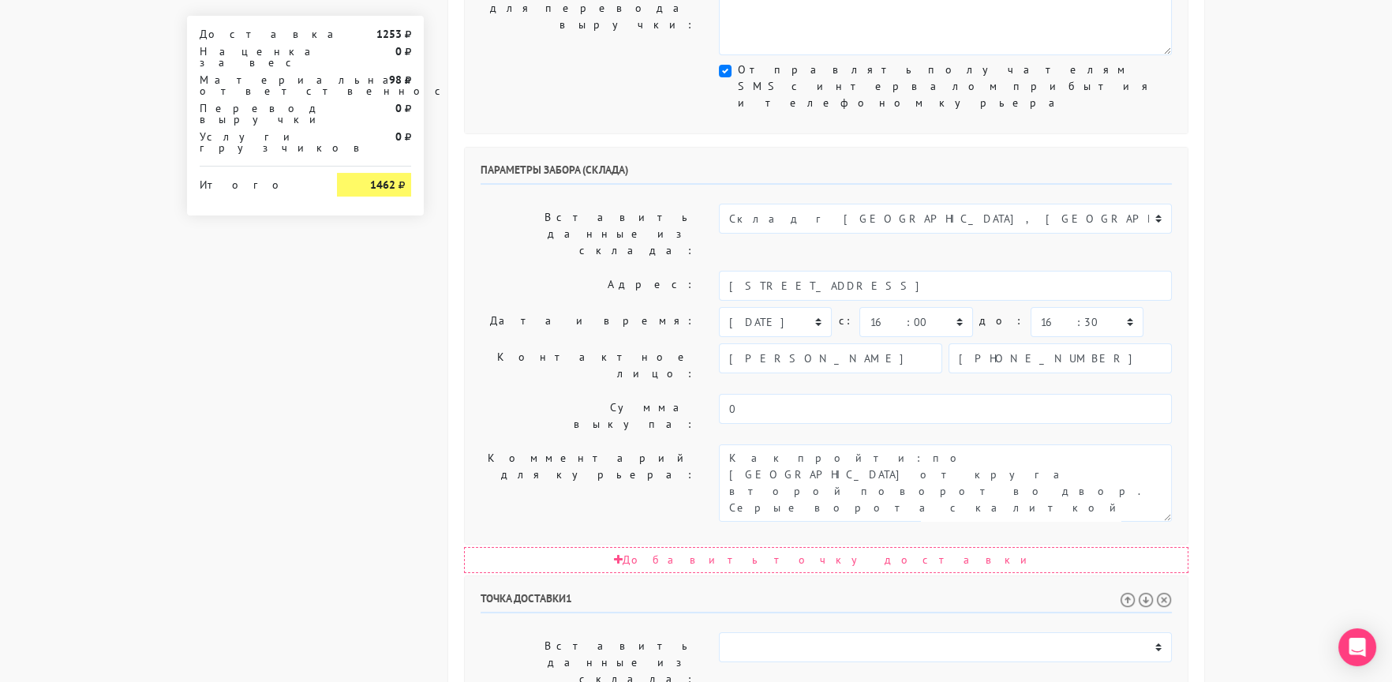
select select "17:30"
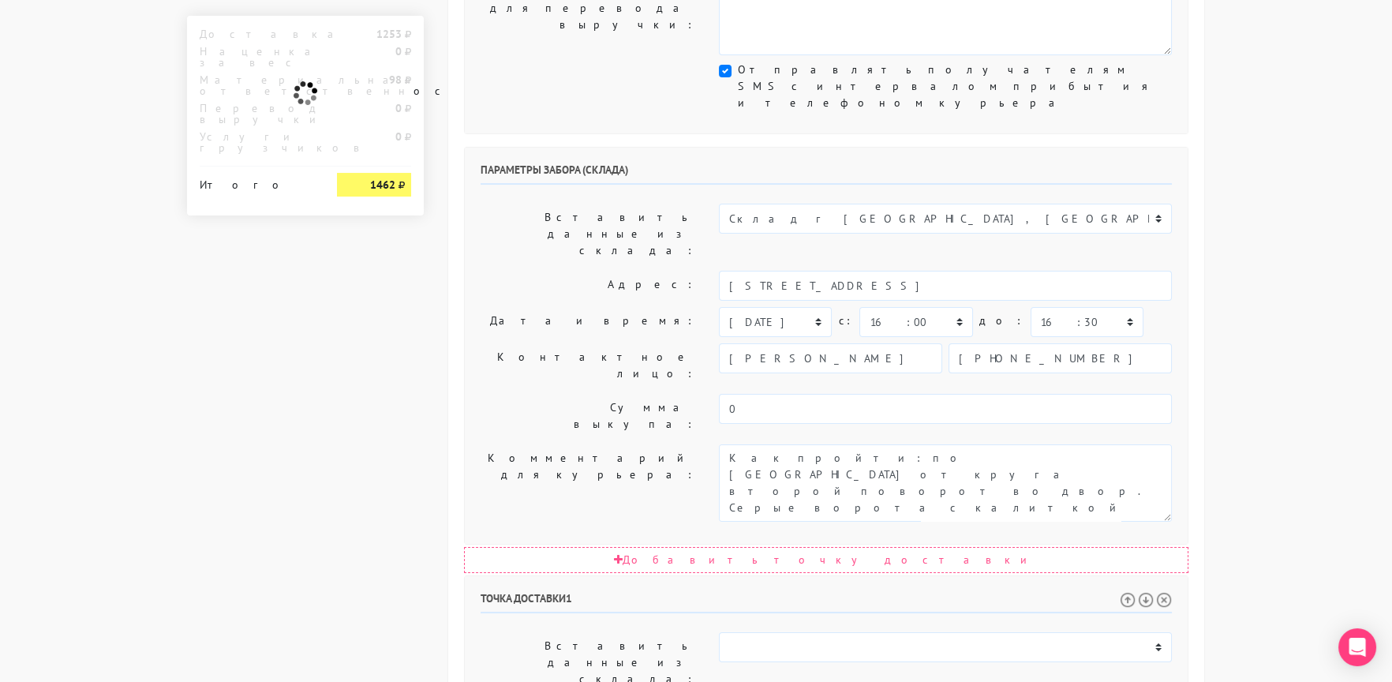
click at [1238, 493] on body "[DOMAIN_NAME] [DOMAIN_NAME] Выйти Заказы Настройки 0" at bounding box center [696, 331] width 1392 height 1766
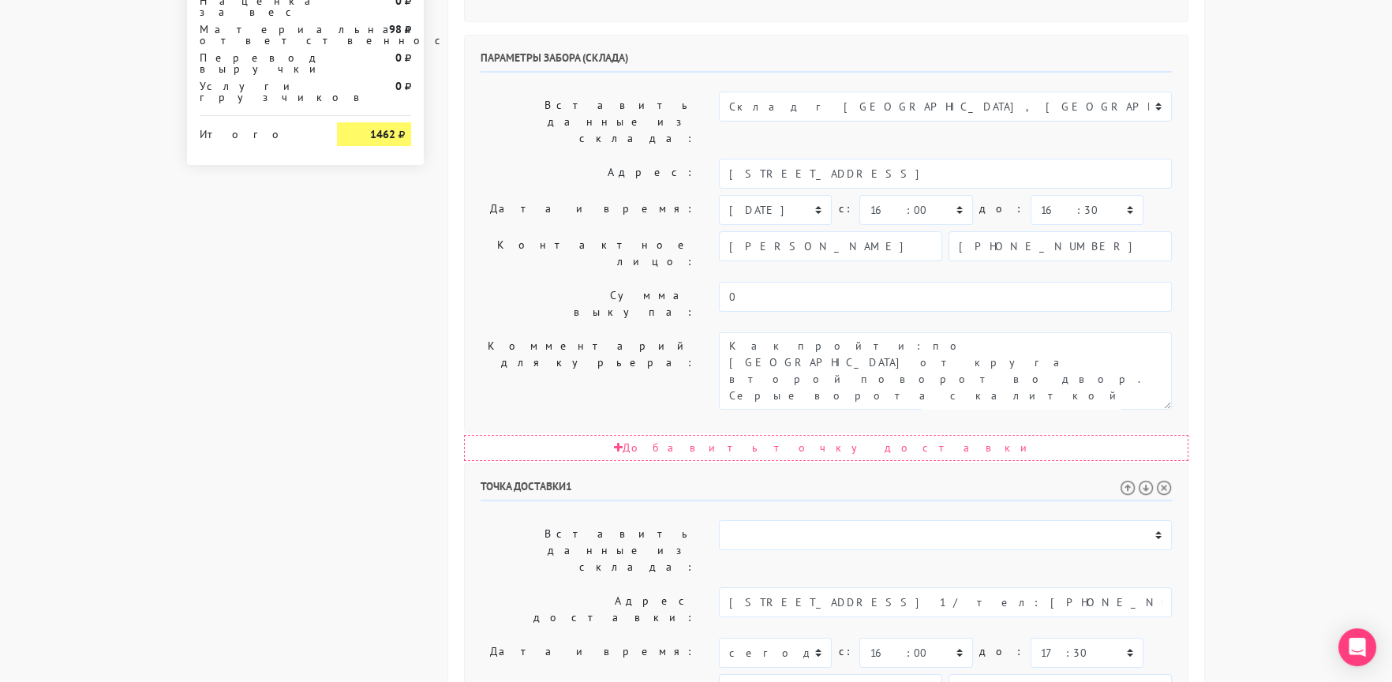
scroll to position [692, 0]
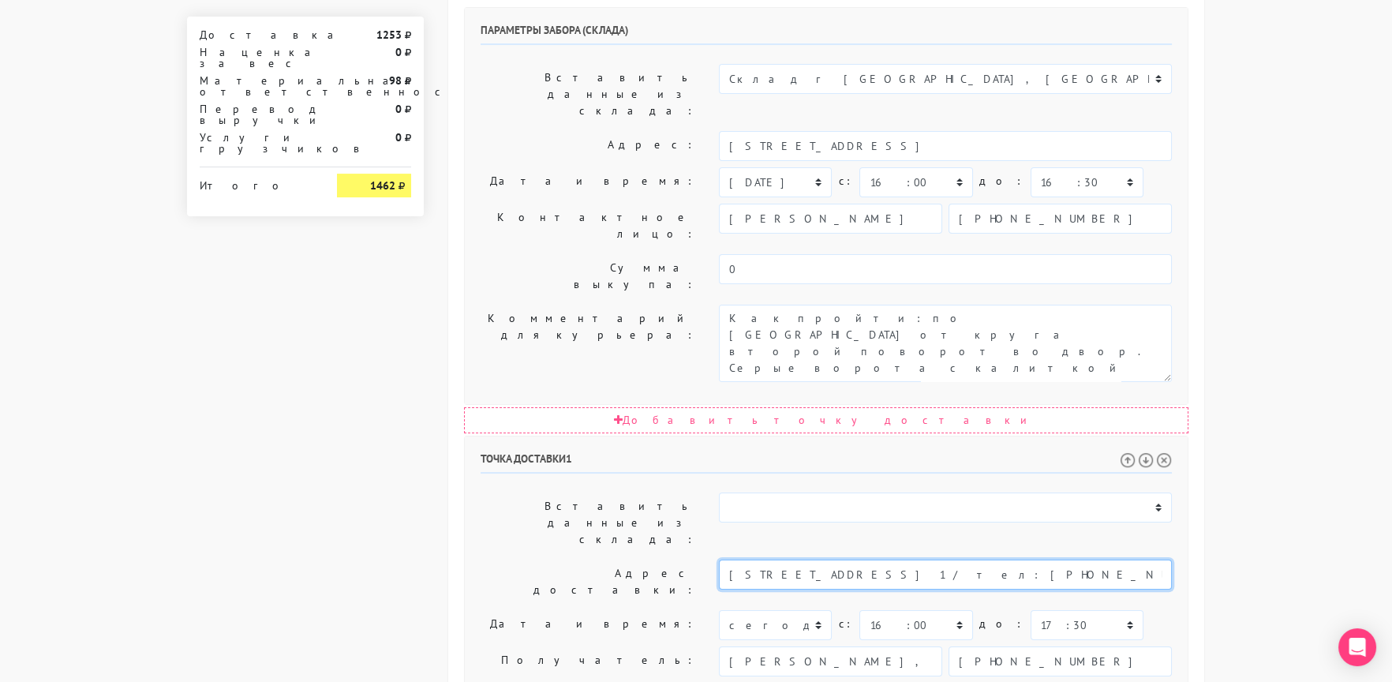
click at [924, 559] on input "[STREET_ADDRESS] 1 / тел: [PHONE_NUMBER]‬ - [PERSON_NAME]" at bounding box center [945, 574] width 453 height 30
drag, startPoint x: 960, startPoint y: 443, endPoint x: 963, endPoint y: 454, distance: 11.5
paste textarea "[STREET_ADDRESS] 1 / тел: [PHONE_NUMBER]‬ - [PERSON_NAME]"
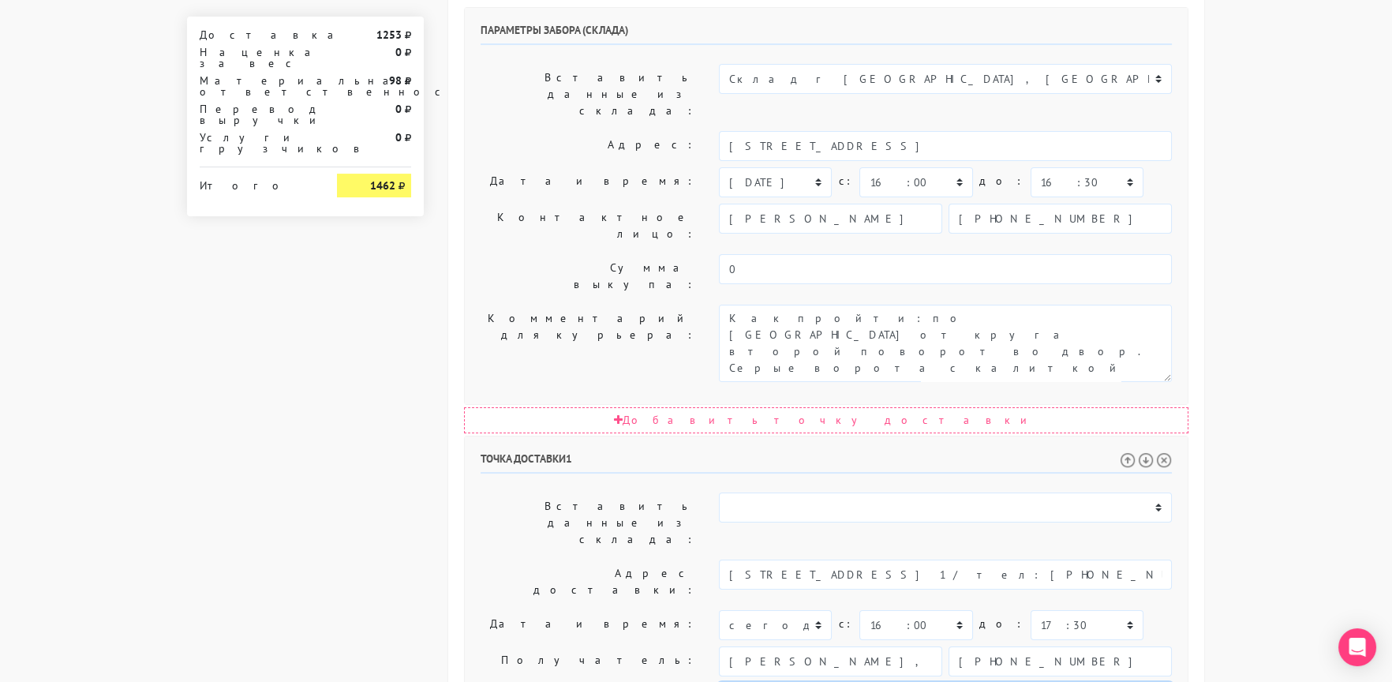
drag, startPoint x: 741, startPoint y: 470, endPoint x: 906, endPoint y: 500, distance: 167.6
click at [996, 646] on input "[PHONE_NUMBER]" at bounding box center [1059, 661] width 223 height 30
paste textarea "[PHONE_NUMBER]"
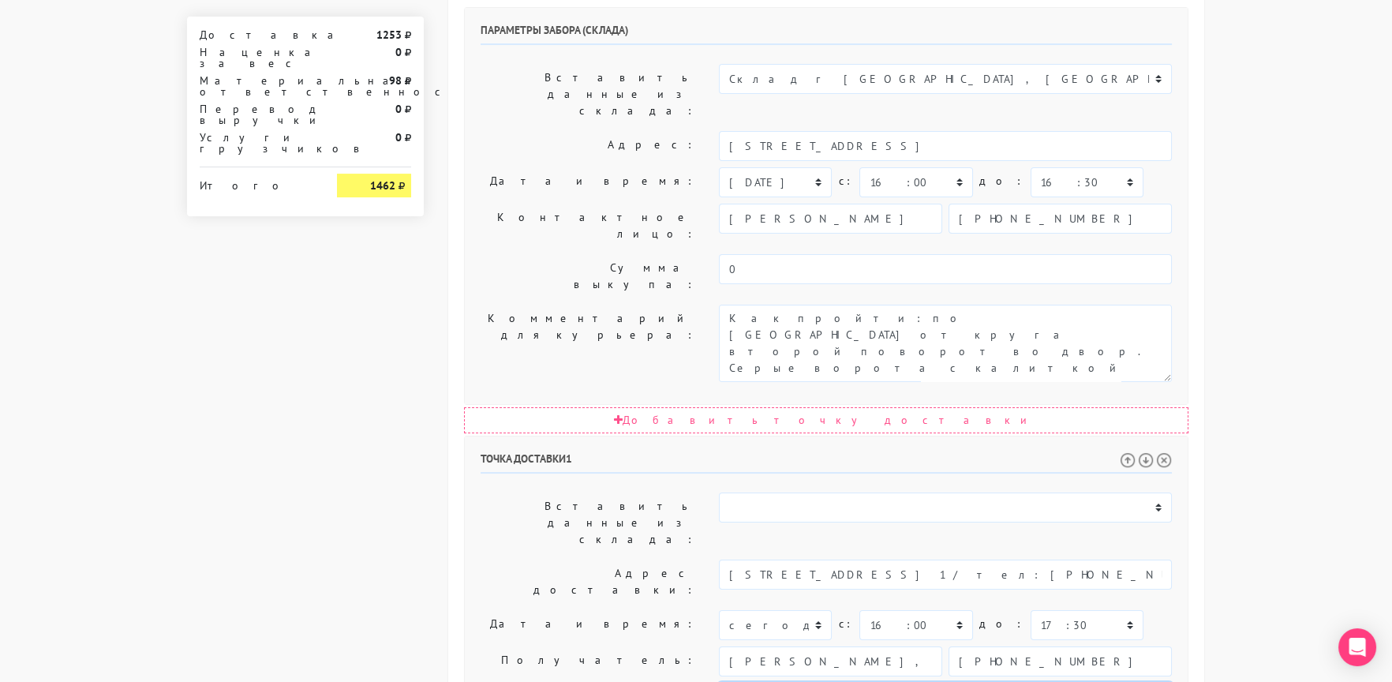
type textarea "Прошу позвонить получателю перед выездом. До 18.00. [STREET_ADDRESS] 1 / тел: […"
click at [989, 646] on input "[PHONE_NUMBER]" at bounding box center [1059, 661] width 223 height 30
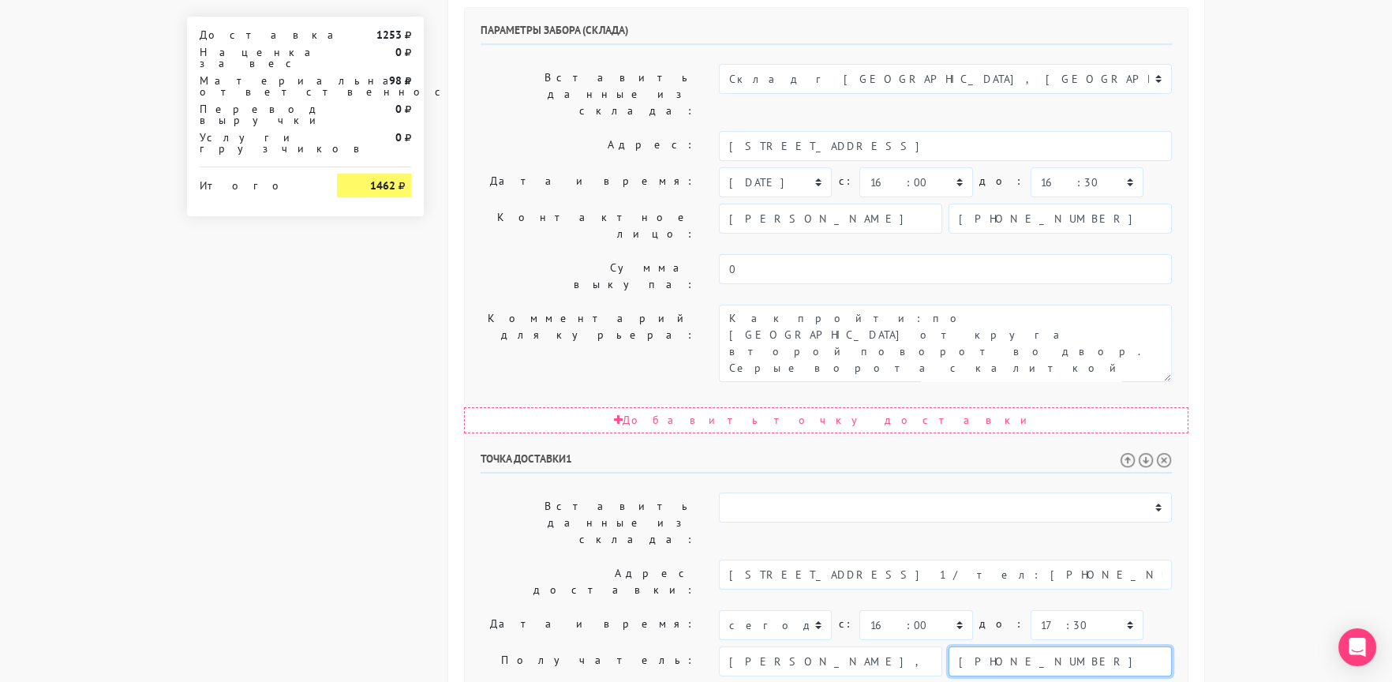
paste input "164380011‬"
type input "[PHONE_NUMBER]‬"
click at [862, 646] on input "[PERSON_NAME], ИП [PERSON_NAME]" at bounding box center [830, 661] width 223 height 30
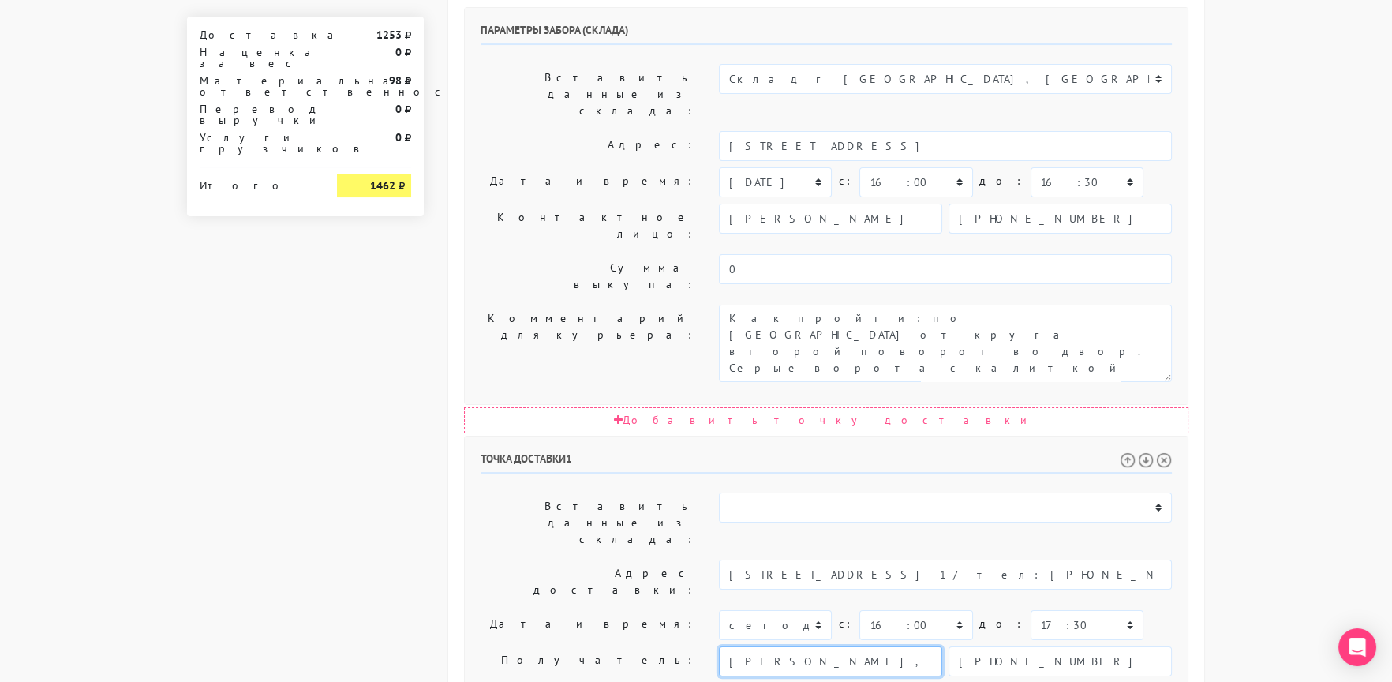
paste input "арри"
type input "[PERSON_NAME]"
type textarea "Прошу позвонить получателю перед выездом. До 18.00. [STREET_ADDRESS] 1 / тел: […"
click at [530, 610] on label "Дата и время:" at bounding box center [588, 625] width 238 height 30
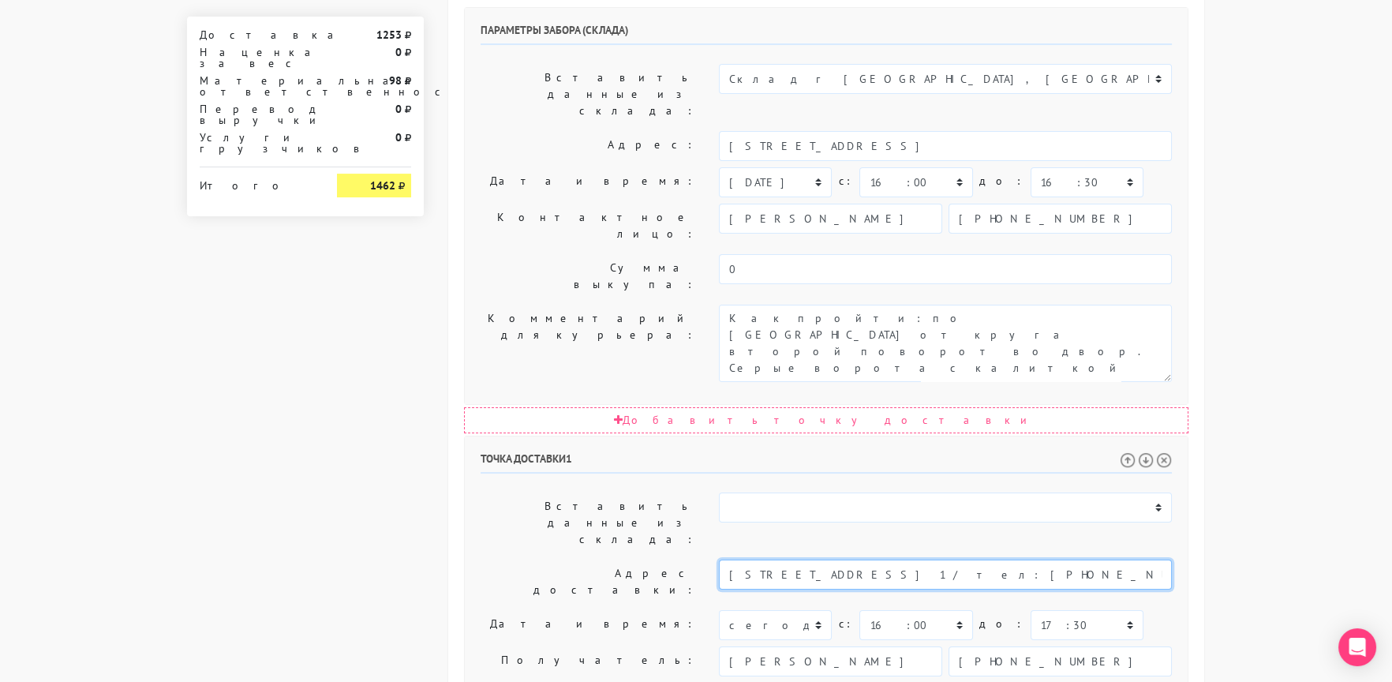
drag, startPoint x: 913, startPoint y: 333, endPoint x: 1188, endPoint y: 333, distance: 275.4
click at [1188, 333] on div "Общие параметры заказа Тип транспортного средства: Пеший курьер Легковой автомо…" at bounding box center [826, 232] width 756 height 1682
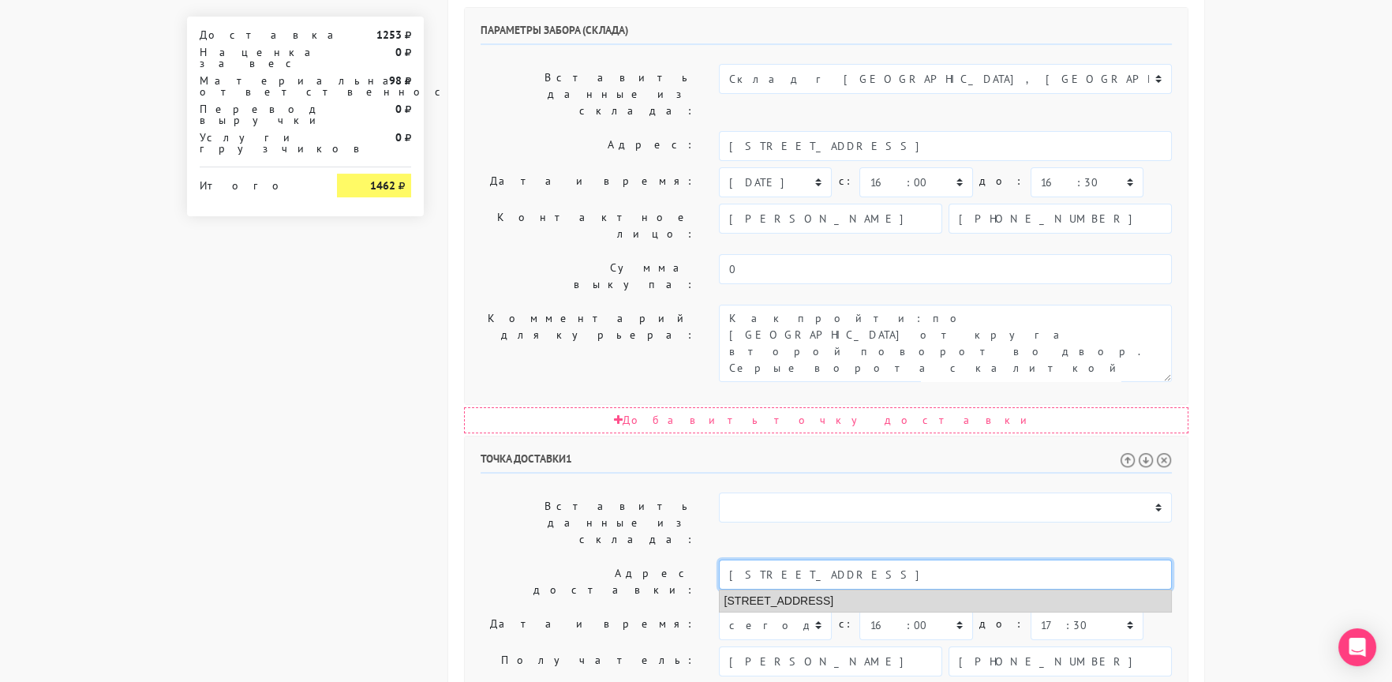
click at [888, 590] on li "[STREET_ADDRESS]" at bounding box center [945, 600] width 451 height 21
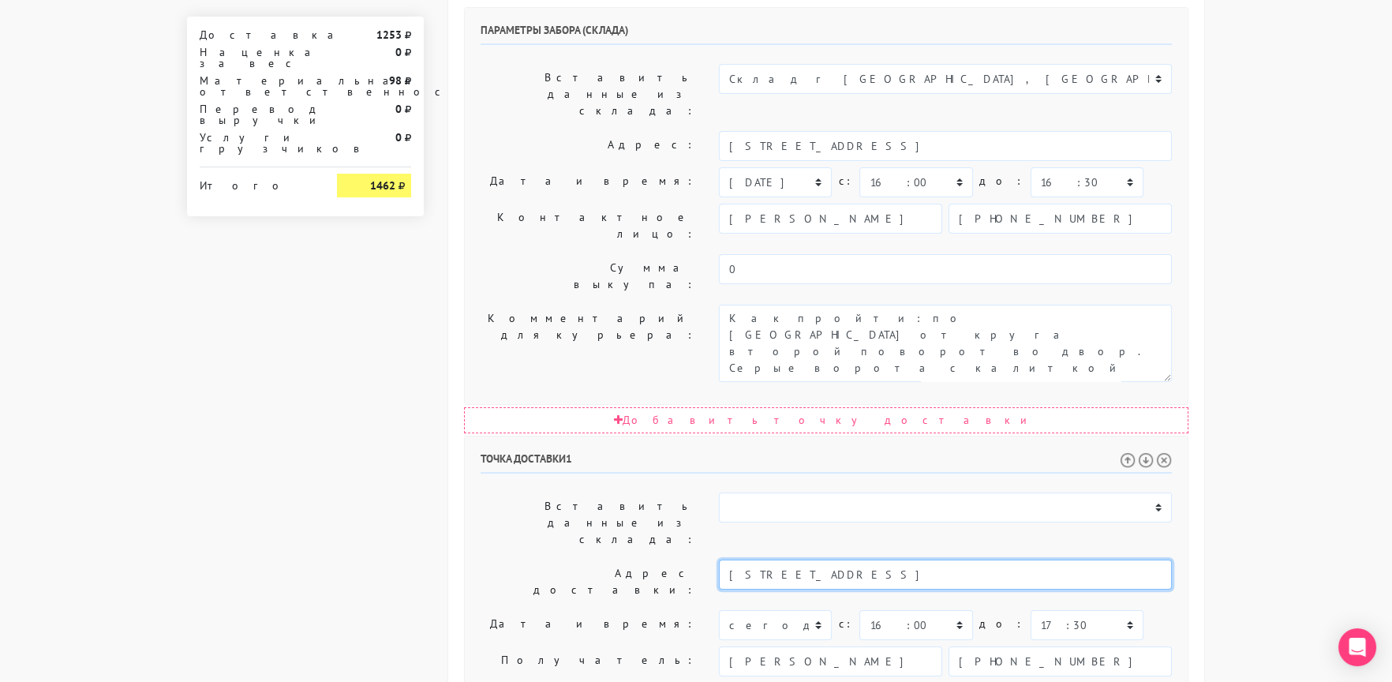
type input "[STREET_ADDRESS]"
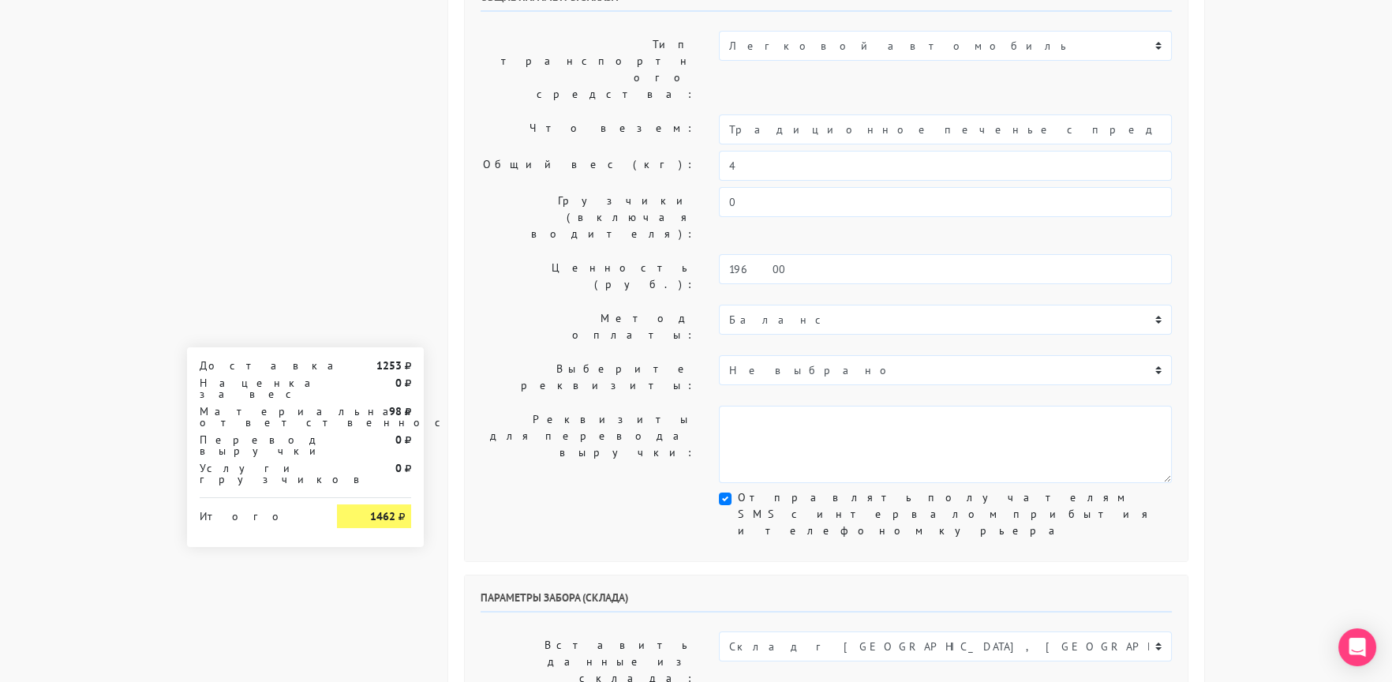
scroll to position [0, 0]
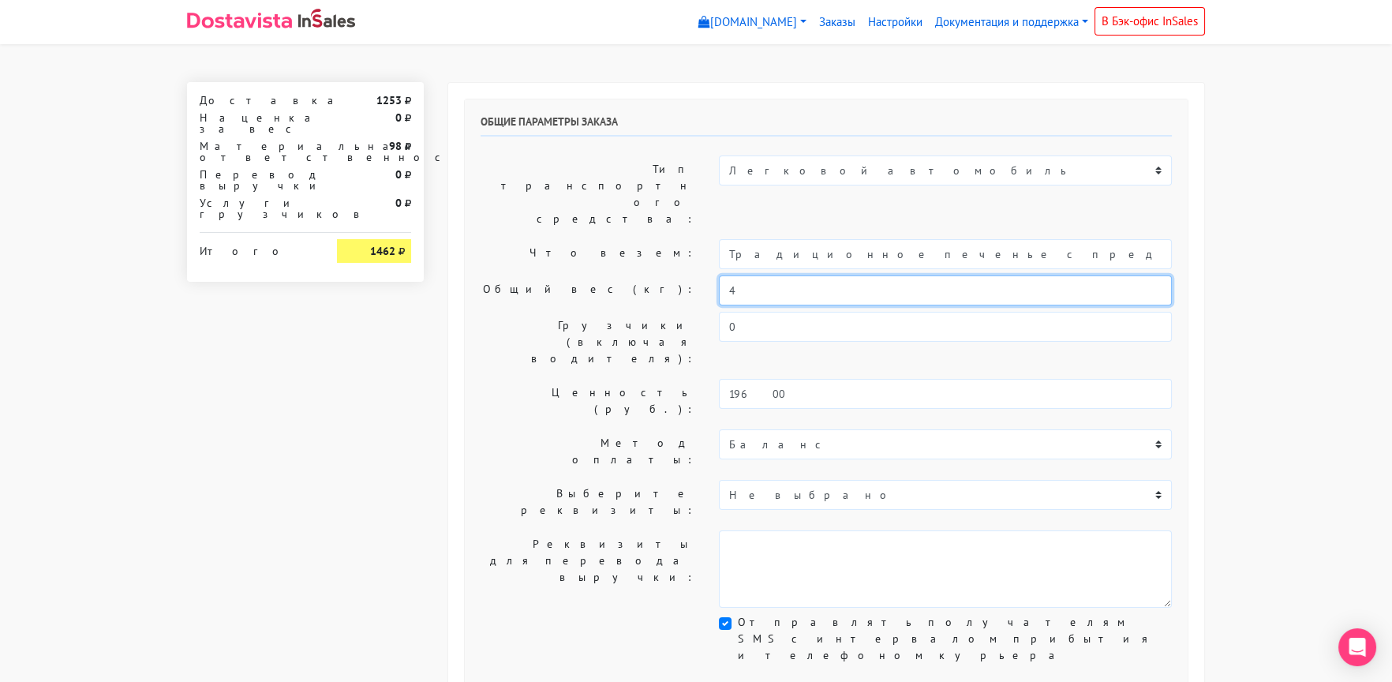
drag, startPoint x: 746, startPoint y: 242, endPoint x: 684, endPoint y: 242, distance: 61.5
click at [684, 275] on div "Общий вес (кг): 4" at bounding box center [826, 290] width 715 height 30
type input "6"
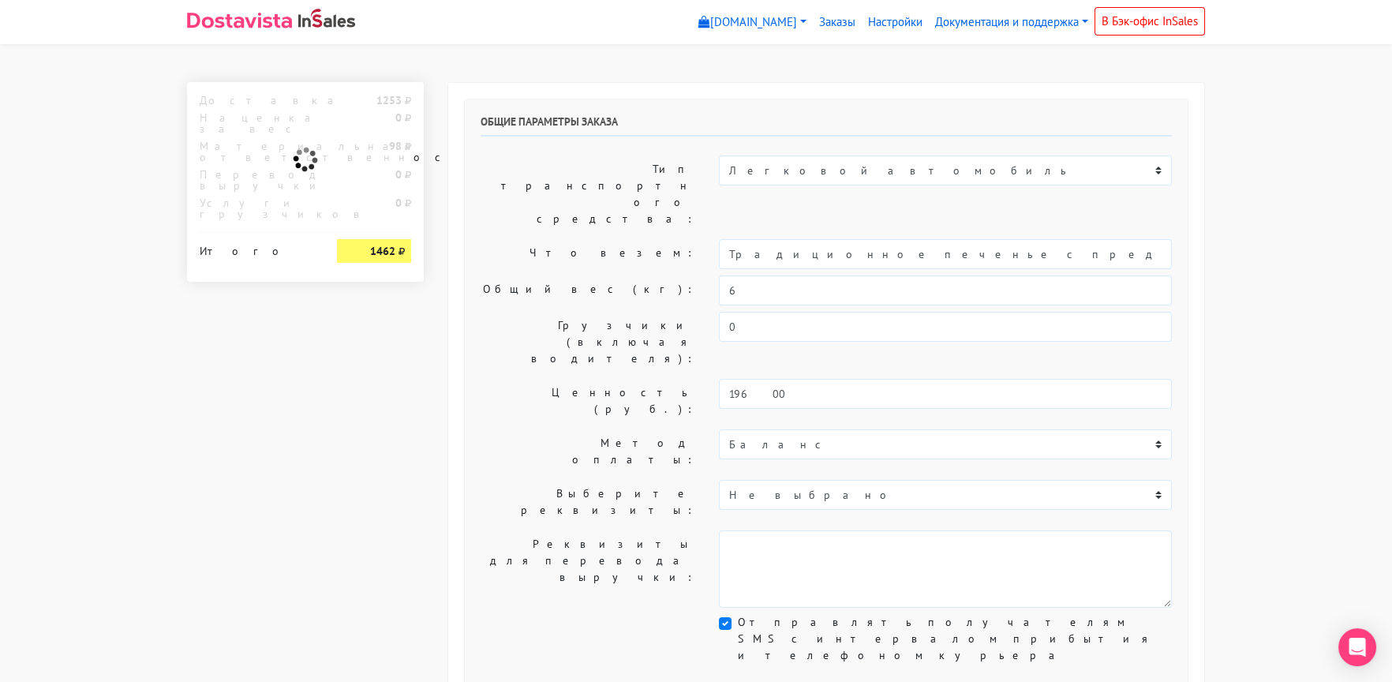
click at [519, 275] on label "Общий вес (кг):" at bounding box center [588, 290] width 238 height 30
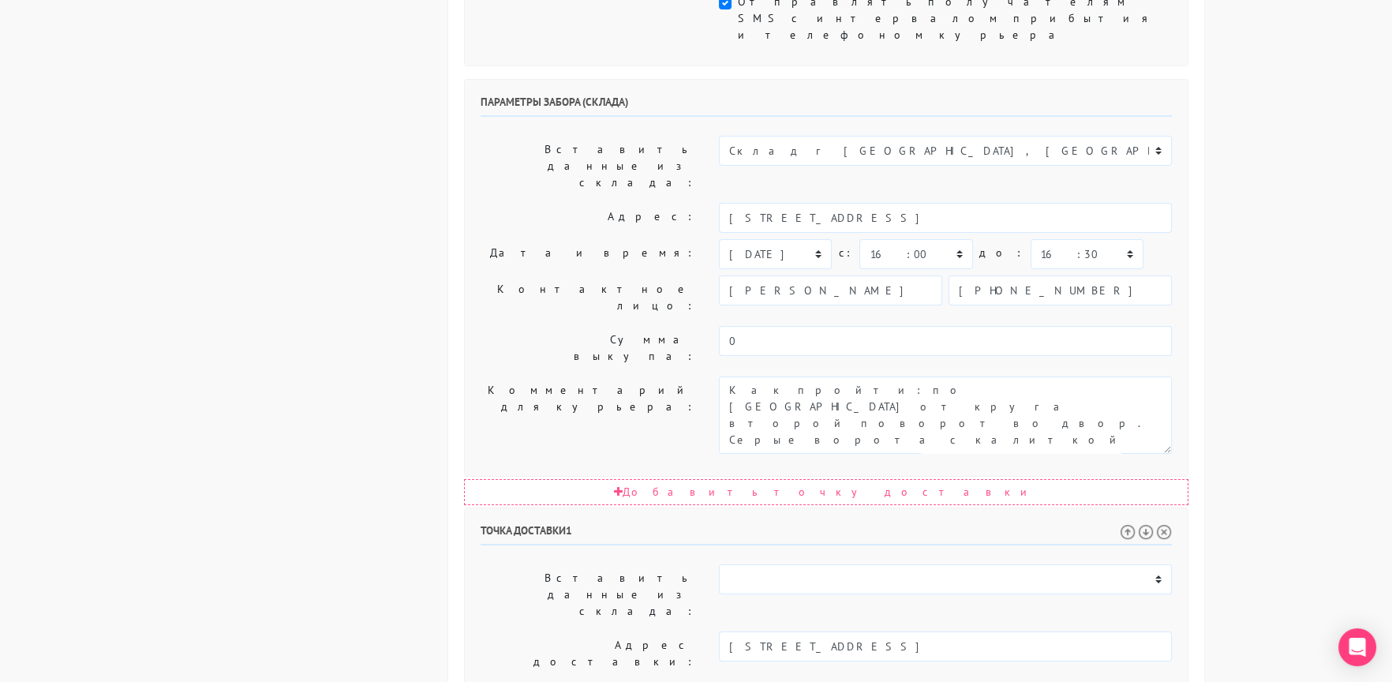
scroll to position [771, 0]
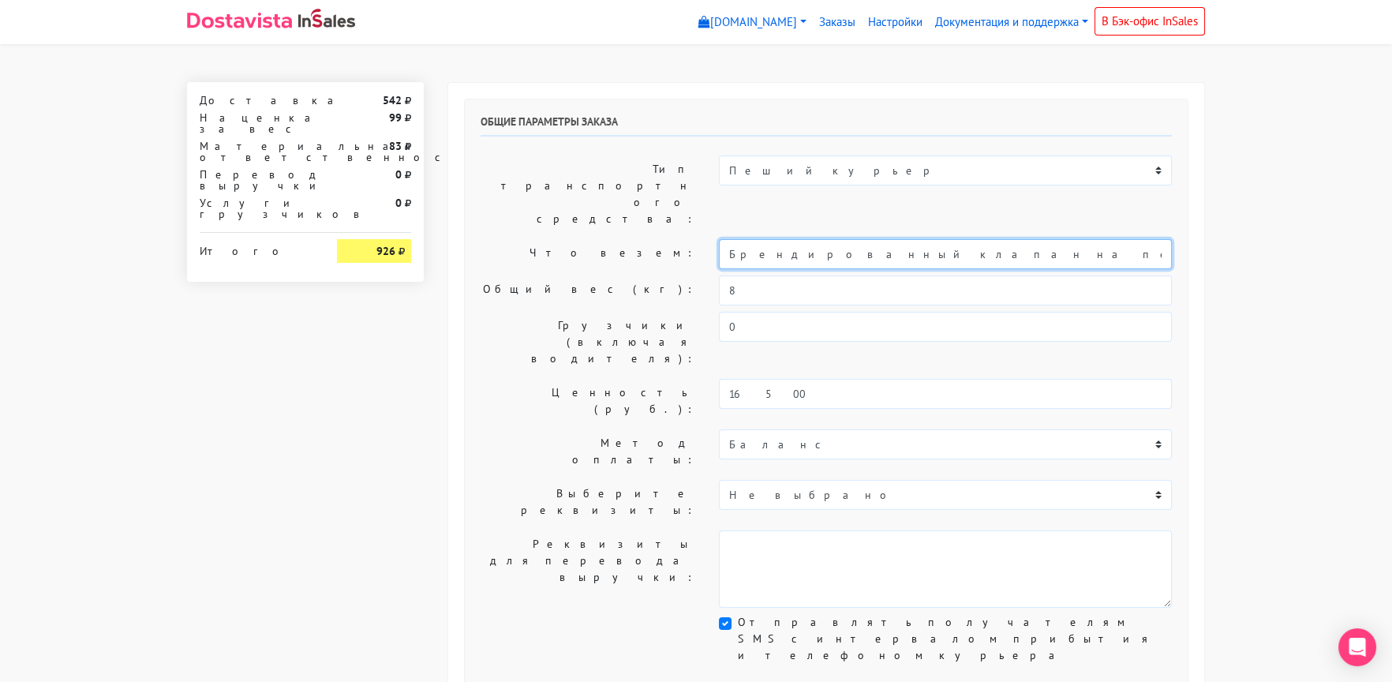
click at [727, 239] on input "Брендированный клапан на печенье" at bounding box center [945, 254] width 453 height 30
type input "Короб: 50*40*30 см, 4 кг. // Брендированный клапан на печенье"
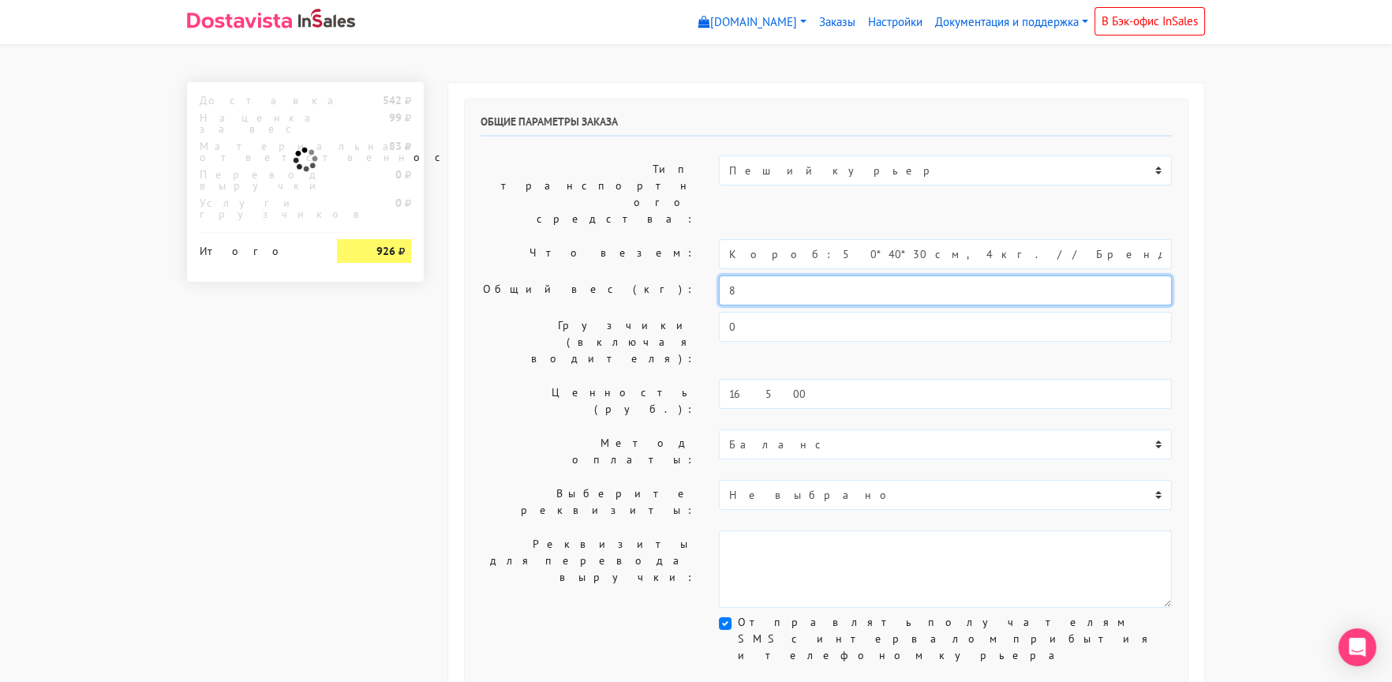
drag, startPoint x: 738, startPoint y: 252, endPoint x: 688, endPoint y: 256, distance: 49.9
click at [692, 275] on div "Общий вес (кг): 8" at bounding box center [826, 290] width 715 height 30
type input "4"
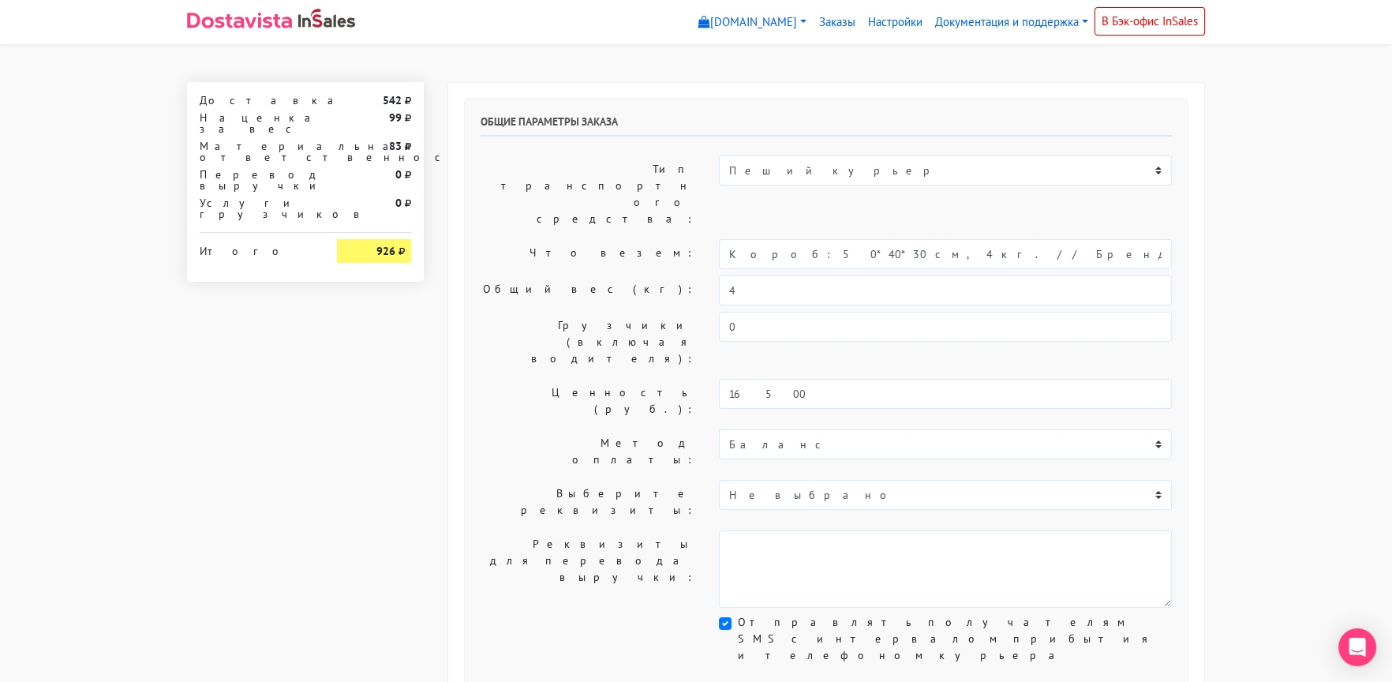
click at [596, 239] on label "Что везем:" at bounding box center [588, 254] width 238 height 30
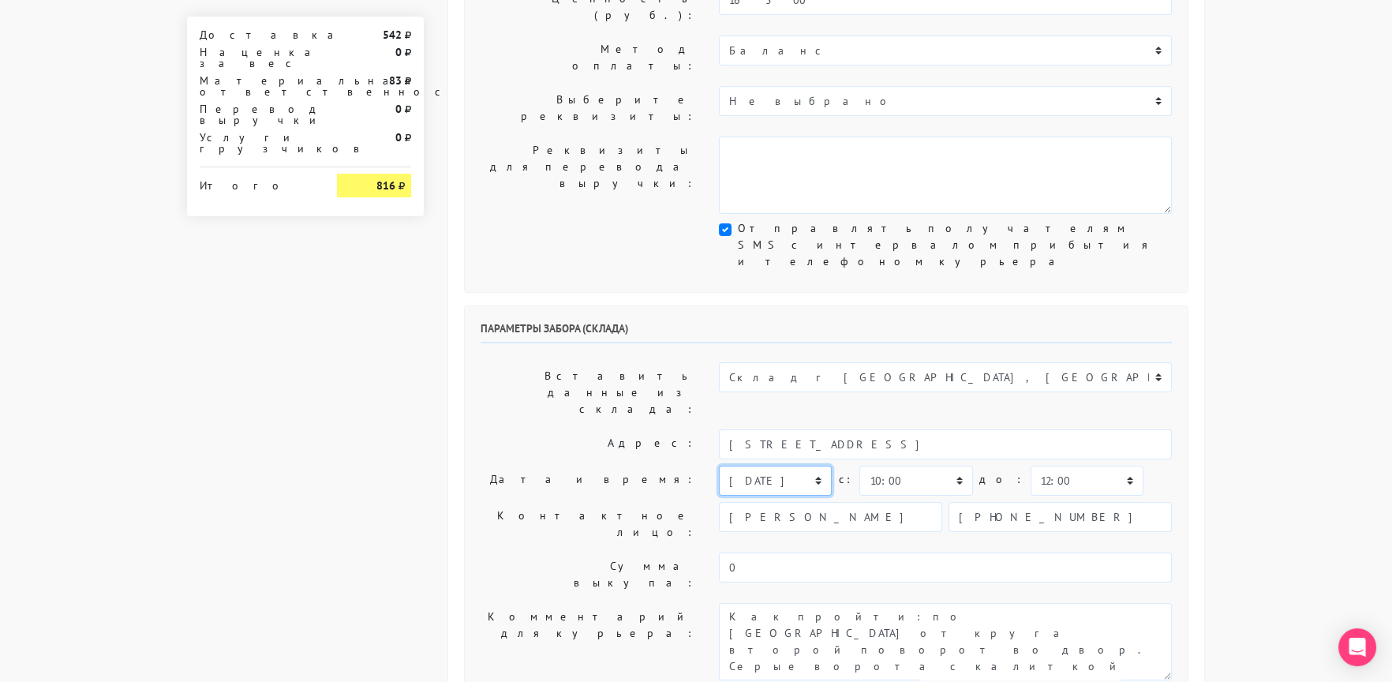
click at [769, 466] on select "[DATE] [DATE] [DATE] [DATE] [DATE] [DATE] [DATE] [DATE] [DATE]" at bounding box center [775, 481] width 113 height 30
select select "[DATE]"
click at [719, 466] on select "[DATE] [DATE] [DATE] [DATE] [DATE] [DATE] [DATE] [DATE] [DATE]" at bounding box center [775, 481] width 113 height 30
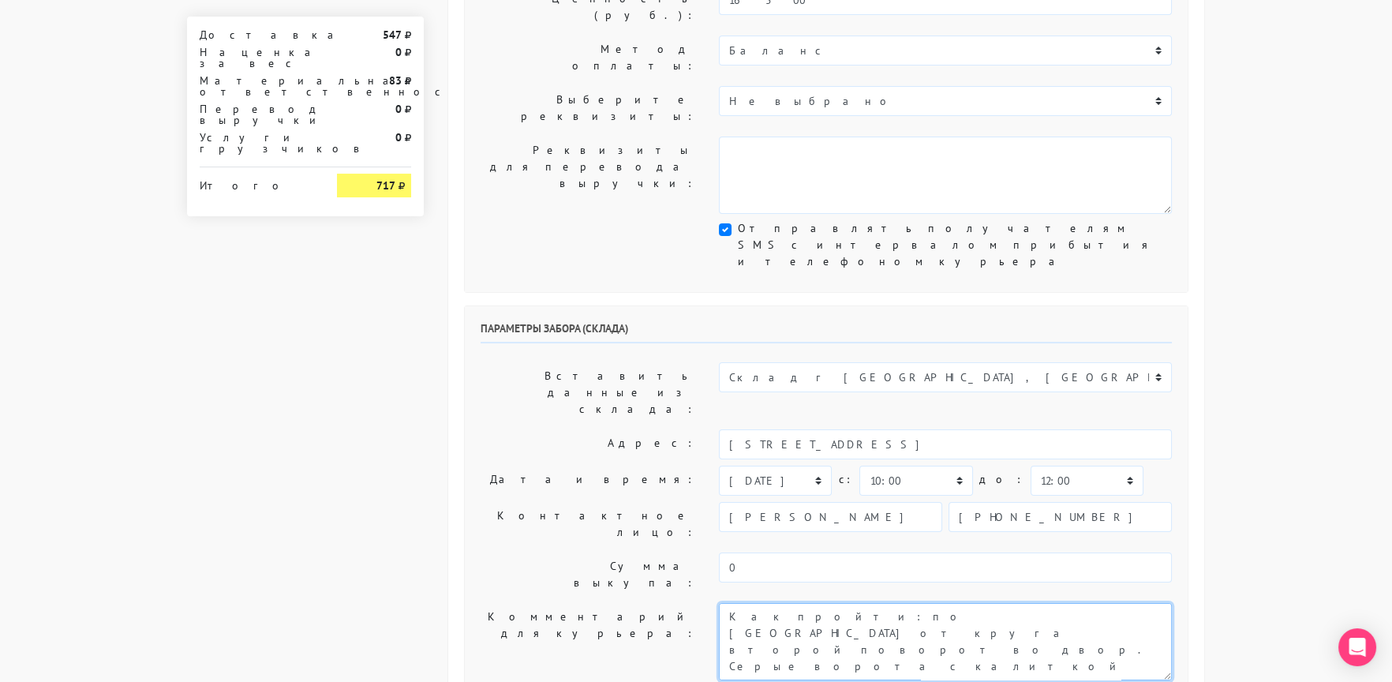
click at [723, 603] on textarea "Как пройти: по [GEOGRAPHIC_DATA] от круга второй поворот во двор. Серые ворота …" at bounding box center [945, 641] width 453 height 77
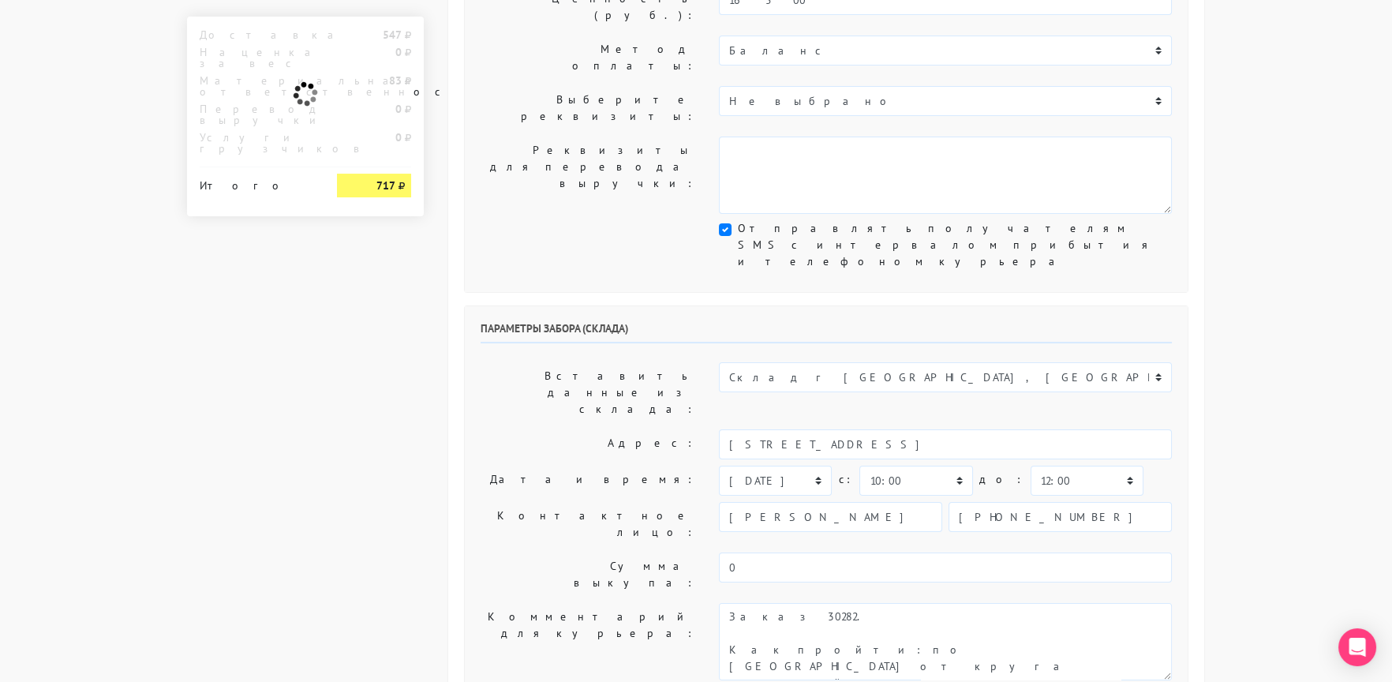
click at [558, 552] on label "Сумма выкупа:" at bounding box center [588, 574] width 238 height 44
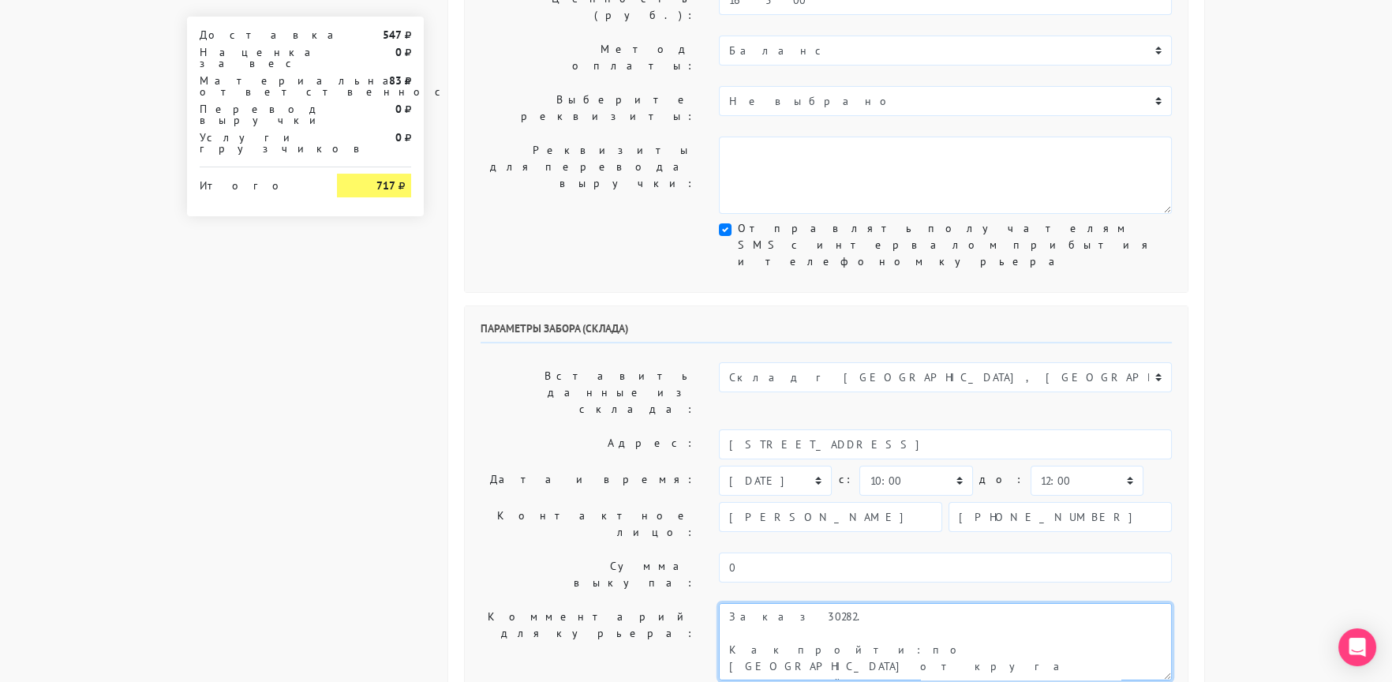
click at [847, 603] on textarea "Как пройти: по [GEOGRAPHIC_DATA] от круга второй поворот во двор. Серые ворота …" at bounding box center [945, 641] width 453 height 77
paste textarea "с 15:00 до 18:00"
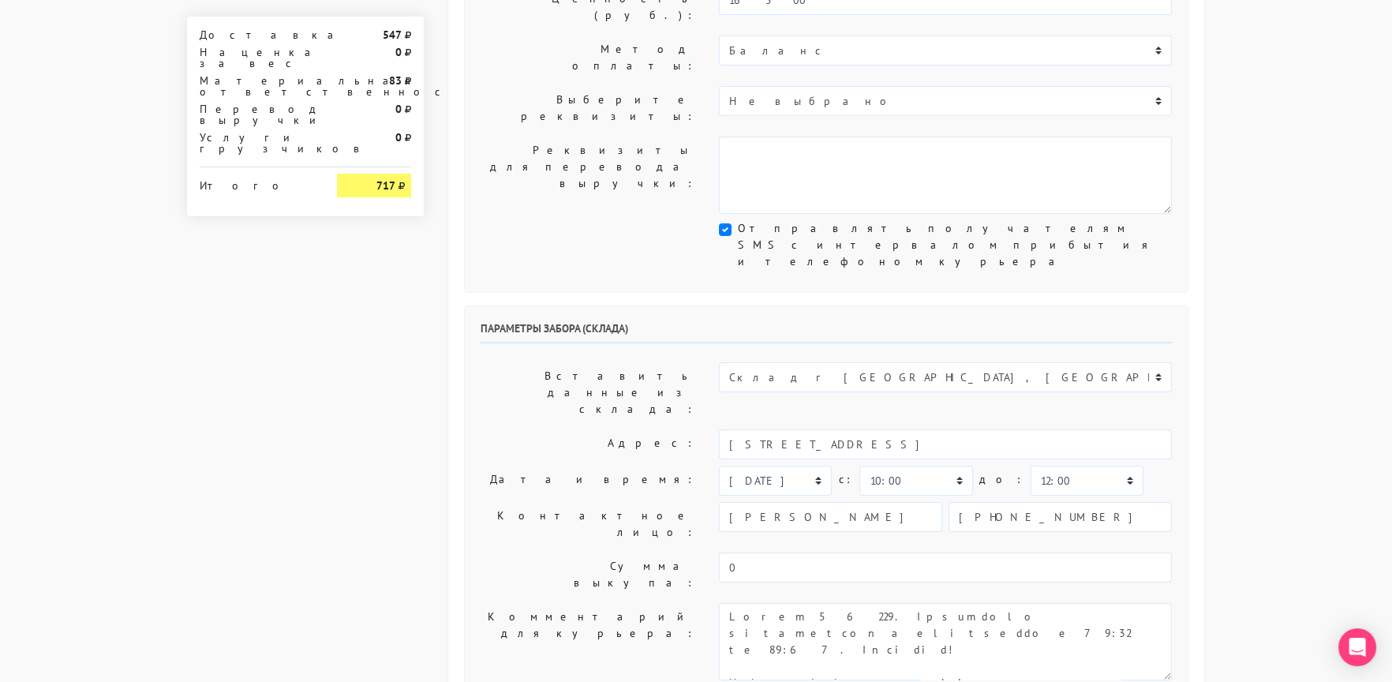
click at [619, 603] on label "Комментарий для курьера:" at bounding box center [588, 641] width 238 height 77
click at [1126, 603] on textarea "Как пройти: по [GEOGRAPHIC_DATA] от круга второй поворот во двор. Серые ворота …" at bounding box center [945, 641] width 453 height 77
type textarea "Заказ 30282. Доставить получателю в интервале с 15:00 до 18:00. Спасибо! Как пр…"
click at [528, 603] on label "Комментарий для курьера:" at bounding box center [588, 641] width 238 height 77
click at [1038, 466] on select "00:00 00:30 01:00 01:30 02:00 02:30 03:00 03:30 04:00 04:30 05:00 05:30 06:00 0…" at bounding box center [1086, 481] width 113 height 30
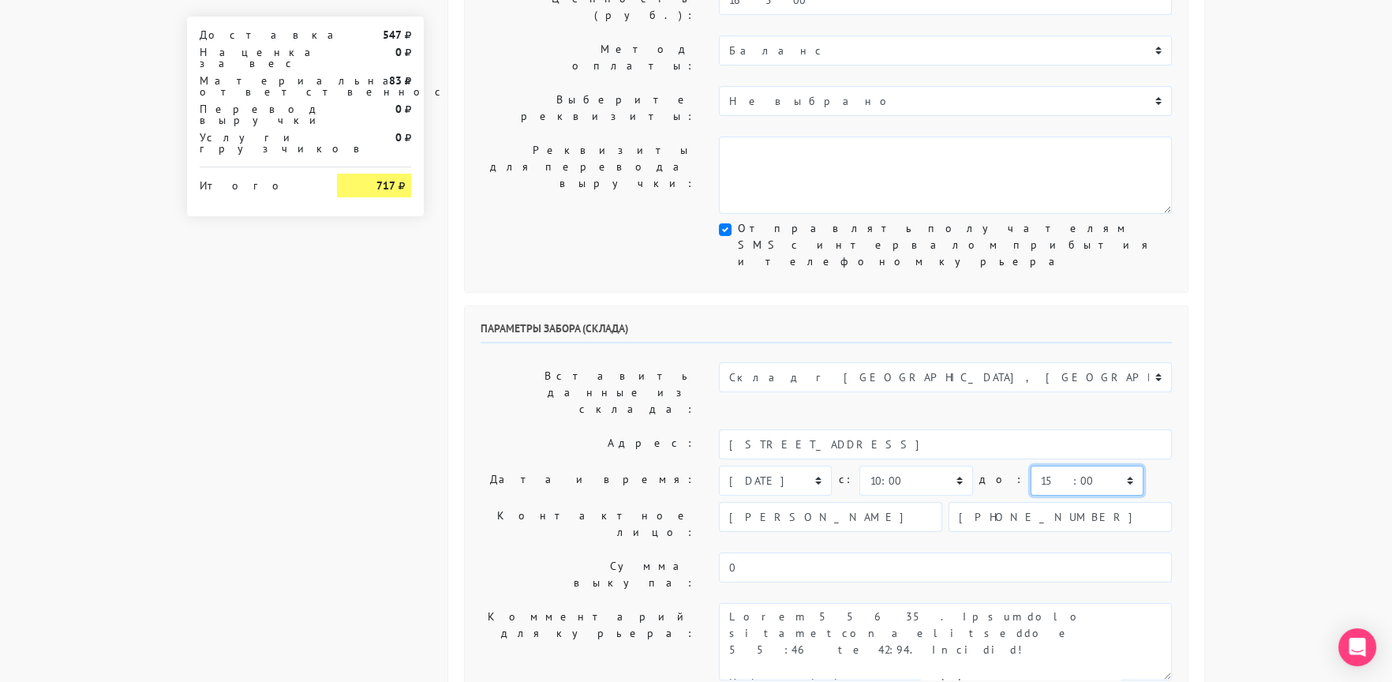
click at [1030, 466] on select "00:00 00:30 01:00 01:30 02:00 02:30 03:00 03:30 04:00 04:30 05:00 05:30 06:00 0…" at bounding box center [1086, 481] width 113 height 30
click at [496, 502] on label "Контактное лицо:" at bounding box center [588, 524] width 238 height 44
click at [1037, 466] on select "00:00 00:30 01:00 01:30 02:00 02:30 03:00 03:30 04:00 04:30 05:00 05:30 06:00 0…" at bounding box center [1086, 481] width 113 height 30
click at [1030, 466] on select "00:00 00:30 01:00 01:30 02:00 02:30 03:00 03:30 04:00 04:30 05:00 05:30 06:00 0…" at bounding box center [1086, 481] width 113 height 30
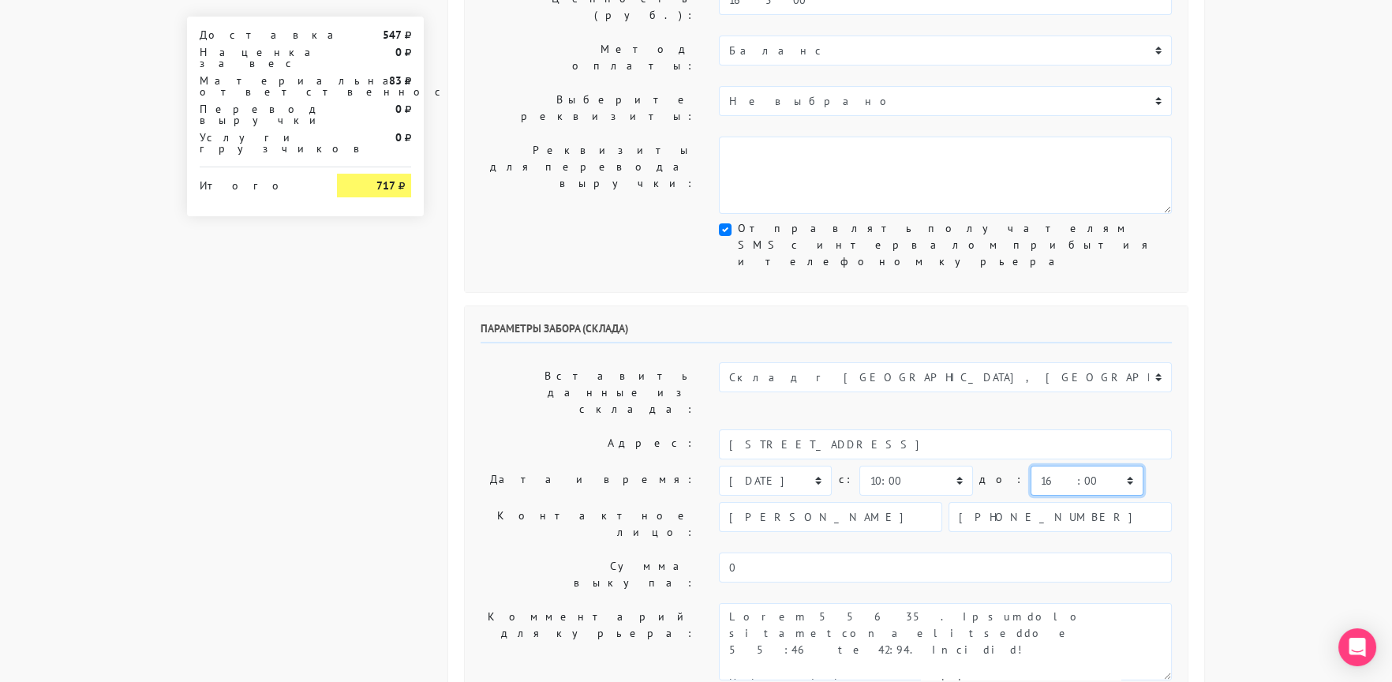
select select "15:00"
click at [1030, 466] on select "00:00 00:30 01:00 01:30 02:00 02:30 03:00 03:30 04:00 04:30 05:00 05:30 06:00 0…" at bounding box center [1086, 481] width 113 height 30
click at [555, 350] on div "Параметры забора (склада) Вставить данные из склада: Склад г Москва, Россия Адр…" at bounding box center [826, 504] width 723 height 396
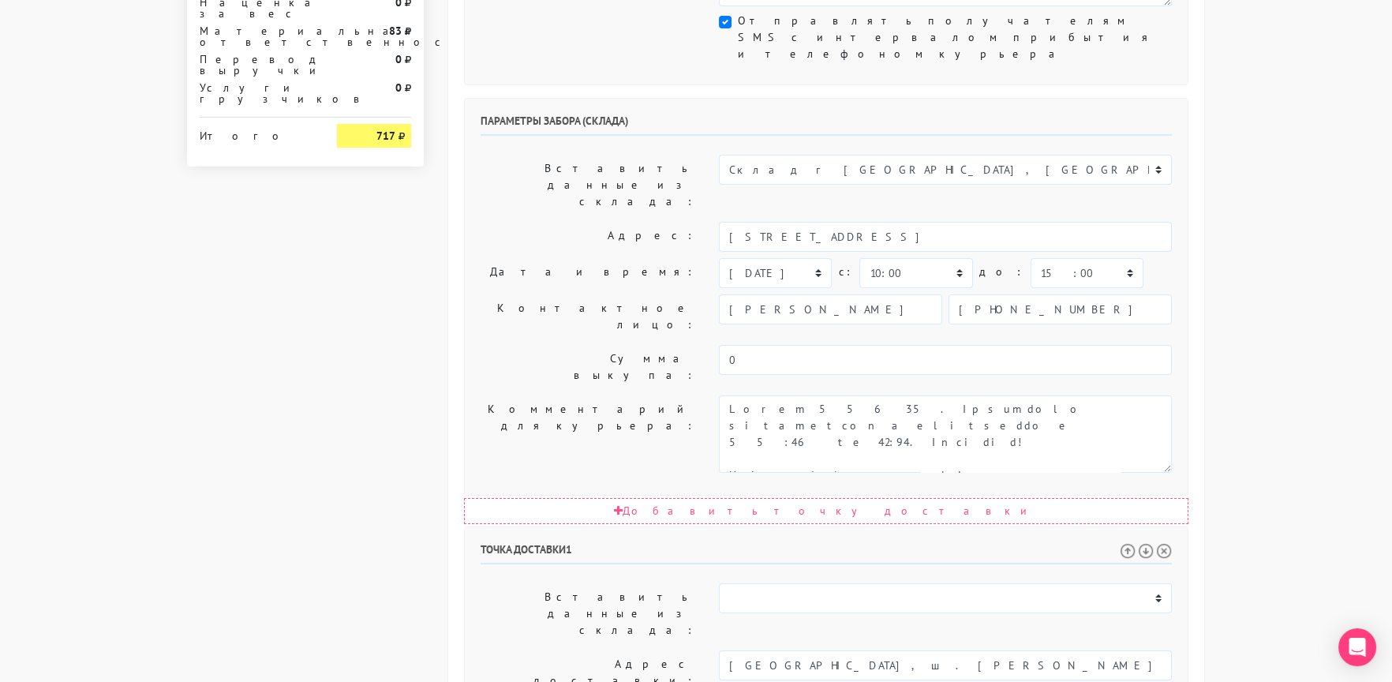
scroll to position [630, 0]
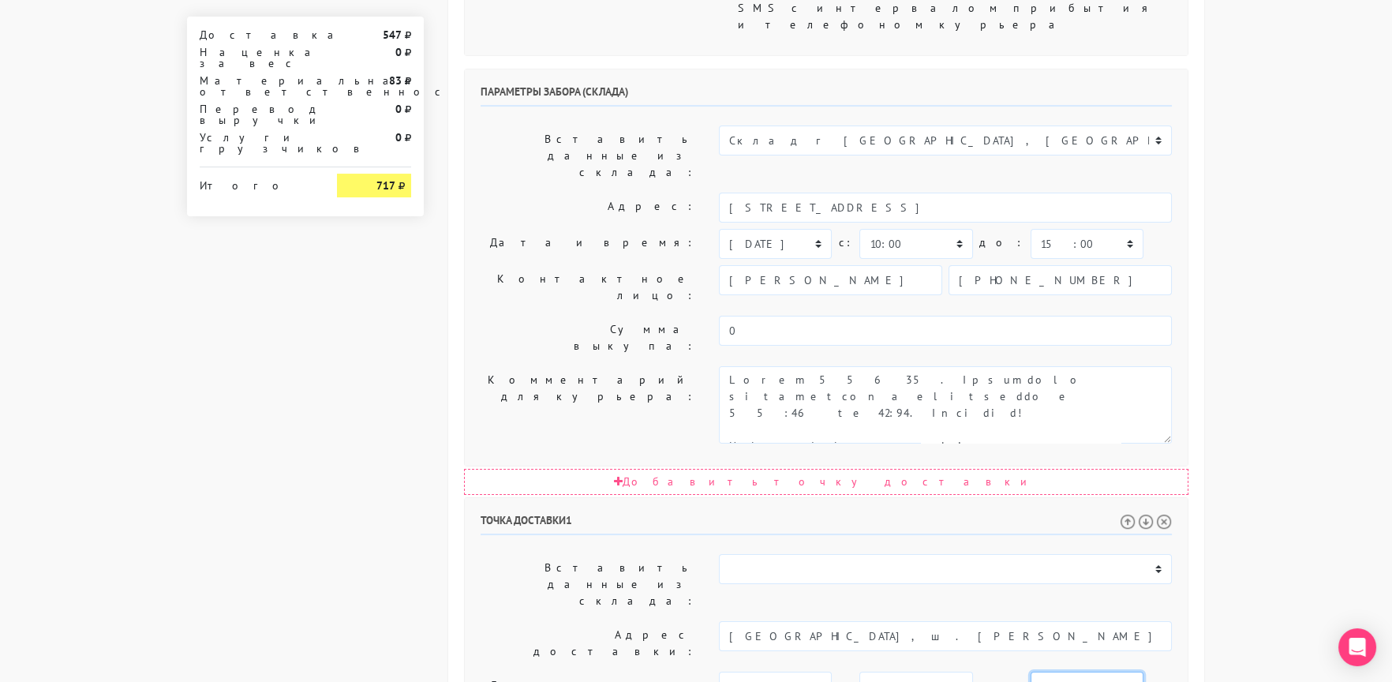
click at [1030, 671] on select "00:00 00:30 01:00 01:30 02:00 02:30 03:00 03:30 04:00 04:30 05:00 05:30 06:00 0…" at bounding box center [1086, 686] width 113 height 30
select select "17:30"
click at [1030, 671] on select "00:00 00:30 01:00 01:30 02:00 02:30 03:00 03:30 04:00 04:30 05:00 05:30 06:00 0…" at bounding box center [1086, 686] width 113 height 30
drag, startPoint x: 956, startPoint y: 498, endPoint x: 1076, endPoint y: 580, distance: 145.3
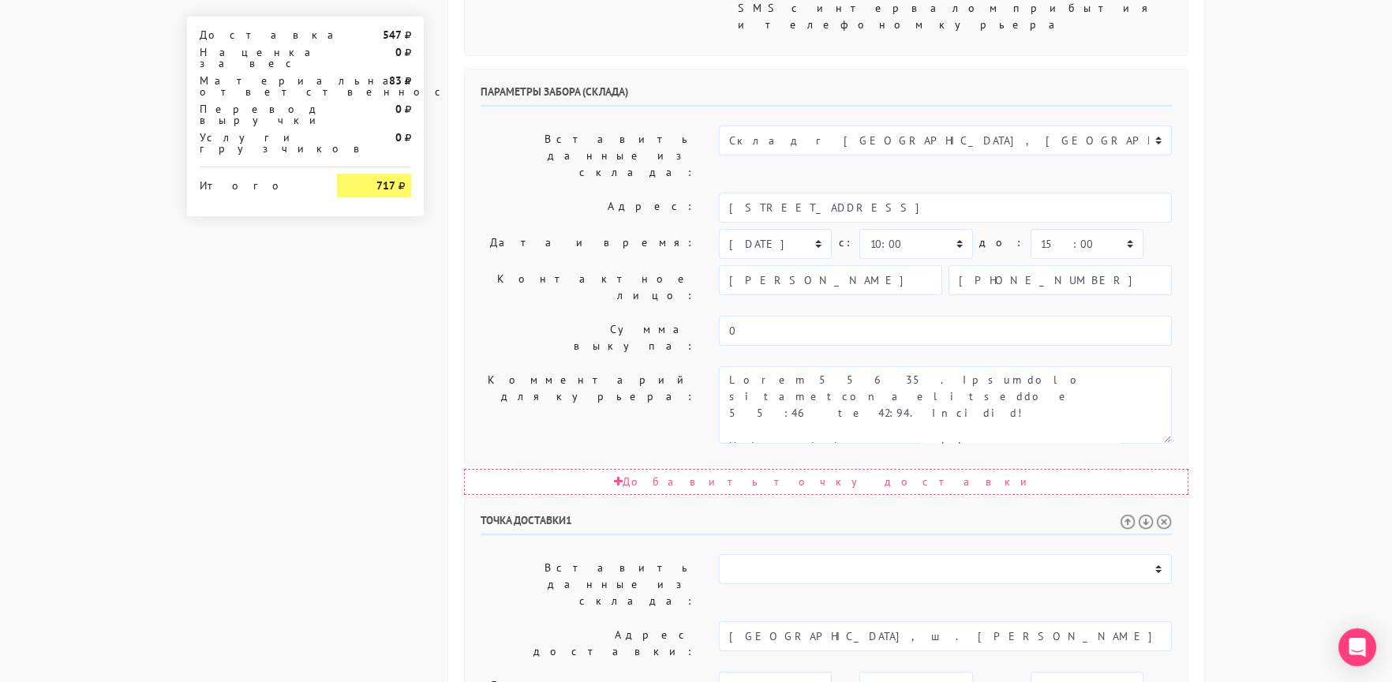
paste textarea "с 15:00 до 18:00"
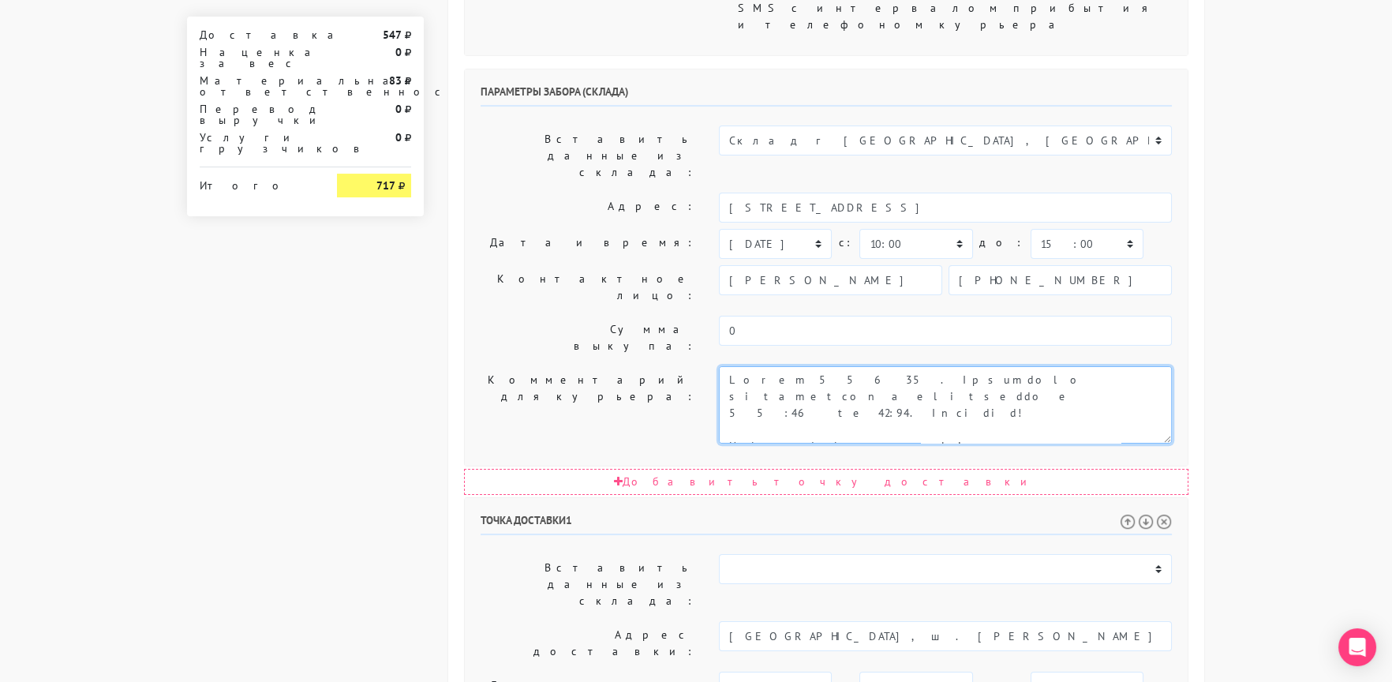
click at [814, 366] on textarea "Как пройти: по [GEOGRAPHIC_DATA] от круга второй поворот во двор. Серые ворота …" at bounding box center [945, 404] width 453 height 77
drag, startPoint x: 814, startPoint y: 166, endPoint x: 1095, endPoint y: 254, distance: 294.5
click at [1109, 366] on textarea "Как пройти: по [GEOGRAPHIC_DATA] от круга второй поворот во двор. Серые ворота …" at bounding box center [945, 404] width 453 height 77
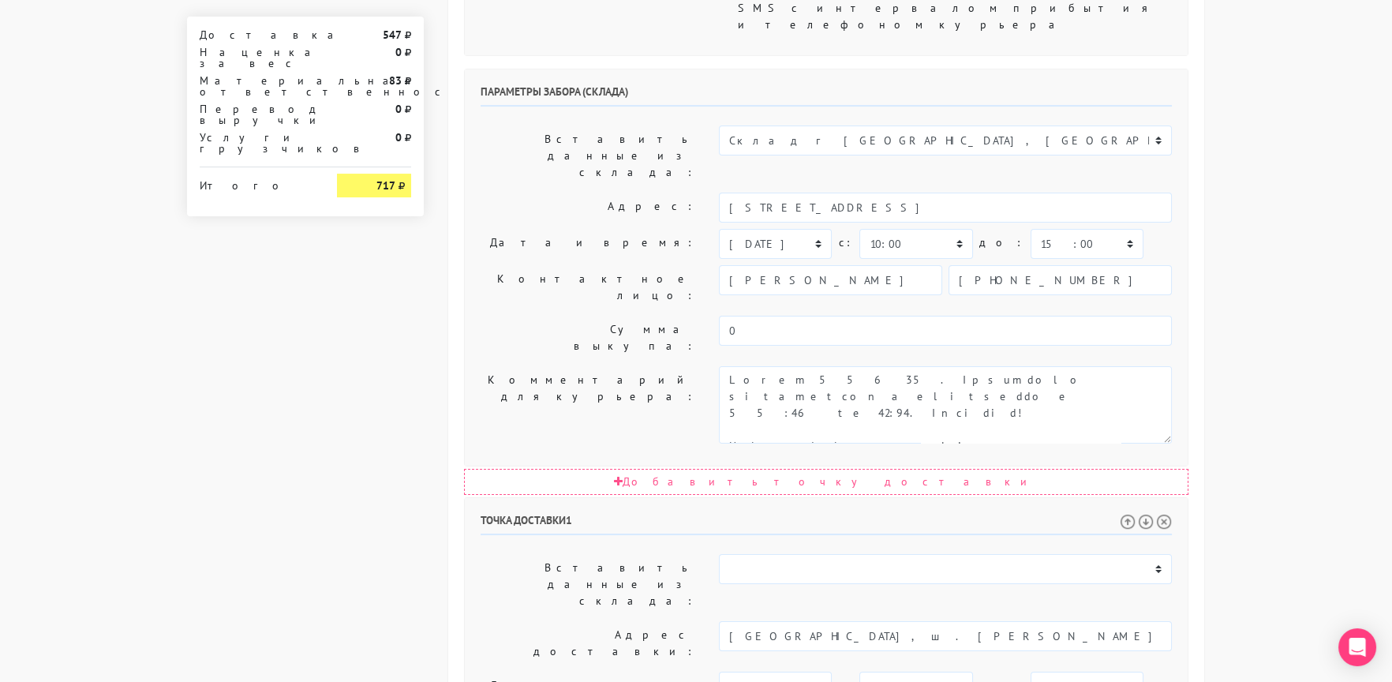
drag, startPoint x: 955, startPoint y: 500, endPoint x: 1105, endPoint y: 513, distance: 151.2
paste textarea "Доставить получателю в интервале с 15:00 до 18:00. Спасибо!"
click at [937, 621] on input "Москва, ш. Энтузиастов, 5, стр. 2, МТС Live Холл" at bounding box center [945, 636] width 453 height 30
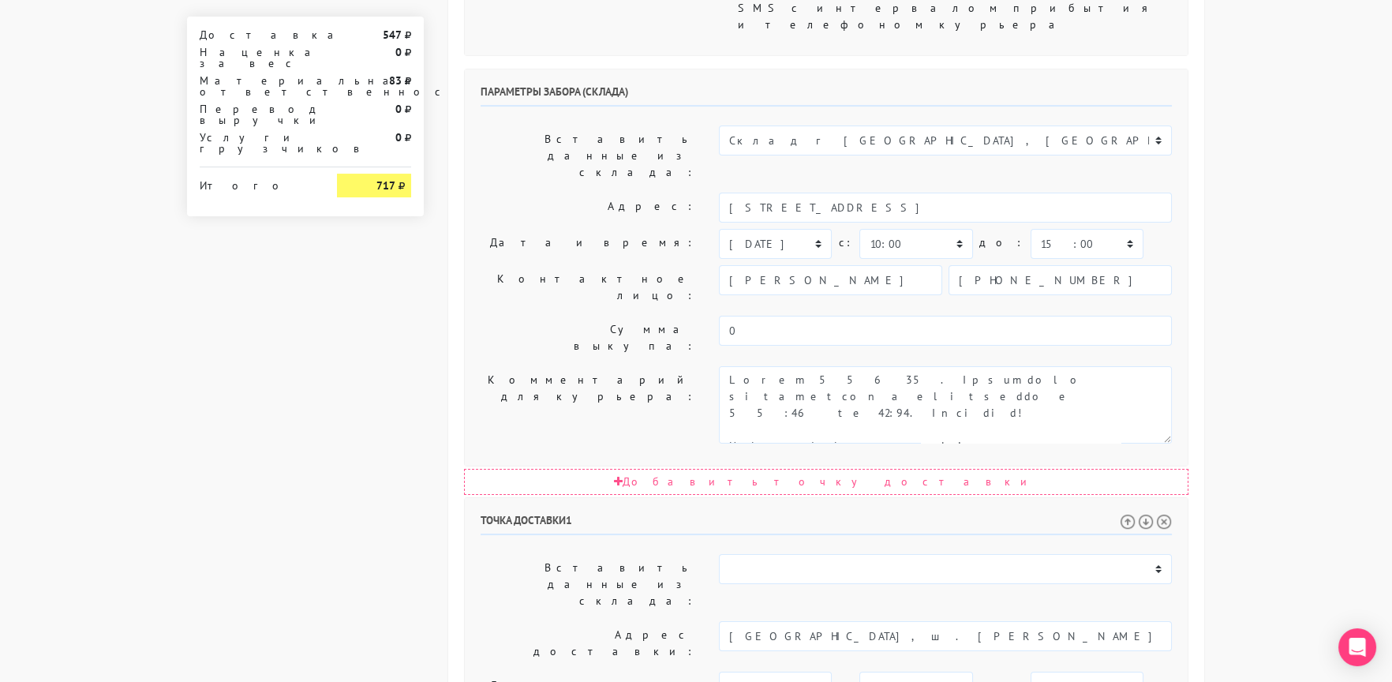
paste textarea "Москва, ш. Энтузиастов, 5, стр. 2, МТС Live Холл"
type textarea "Прошу позвонить получателю перед выездом. Доставить получателю в интервале с 15…"
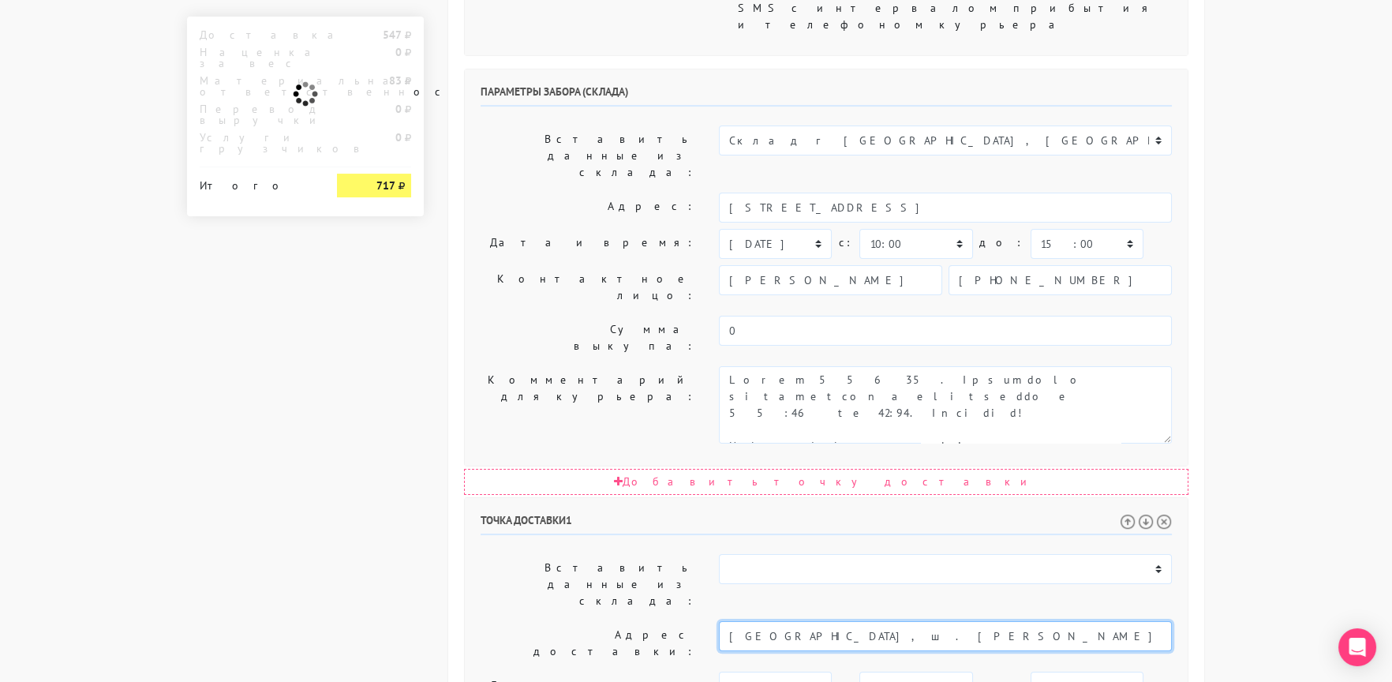
click at [902, 621] on input "Москва, ш. Энтузиастов, 5, стр. 2, МТС Live Холл" at bounding box center [945, 636] width 453 height 30
click at [963, 621] on input "Москва, ш. Энтузиастов, 5, стр. 2, МТС Live Холл" at bounding box center [945, 636] width 453 height 30
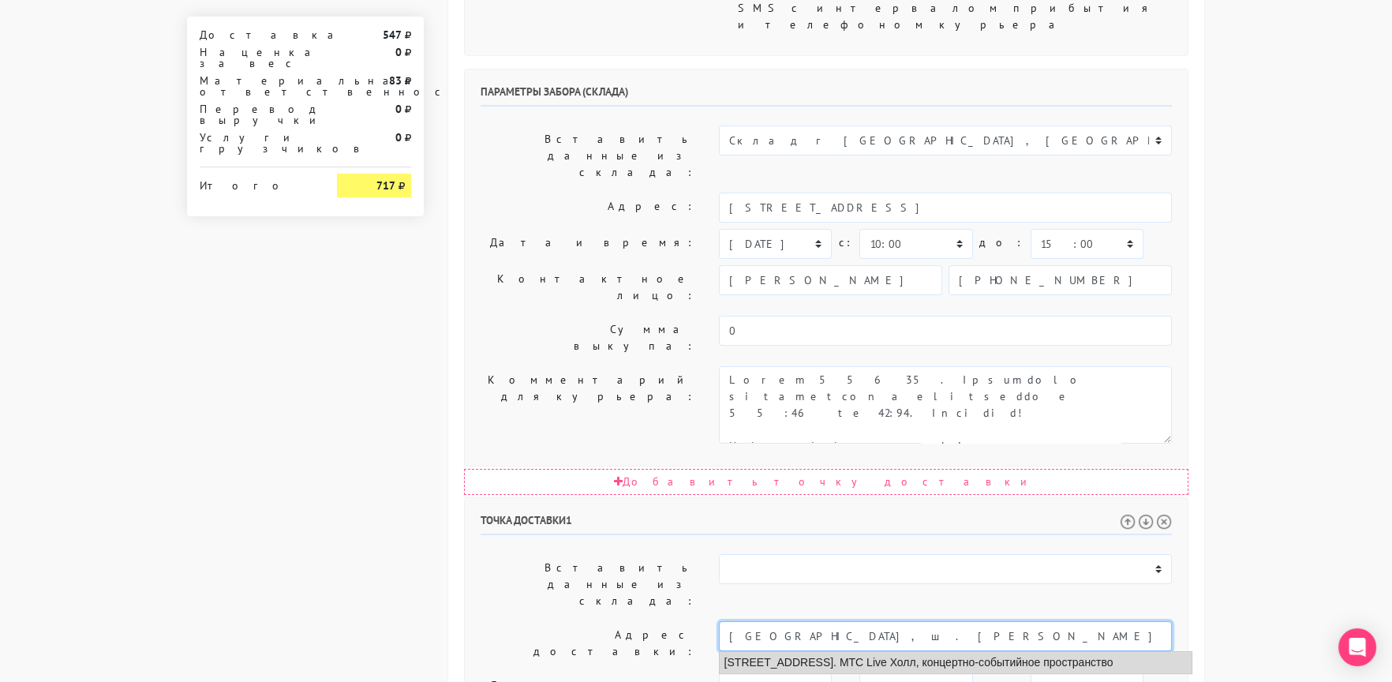
click at [950, 652] on li "Москва, шоссе Энтузиастов, 5 ст2. МТС Live Холл, концертно-событийное пространс…" at bounding box center [956, 662] width 472 height 21
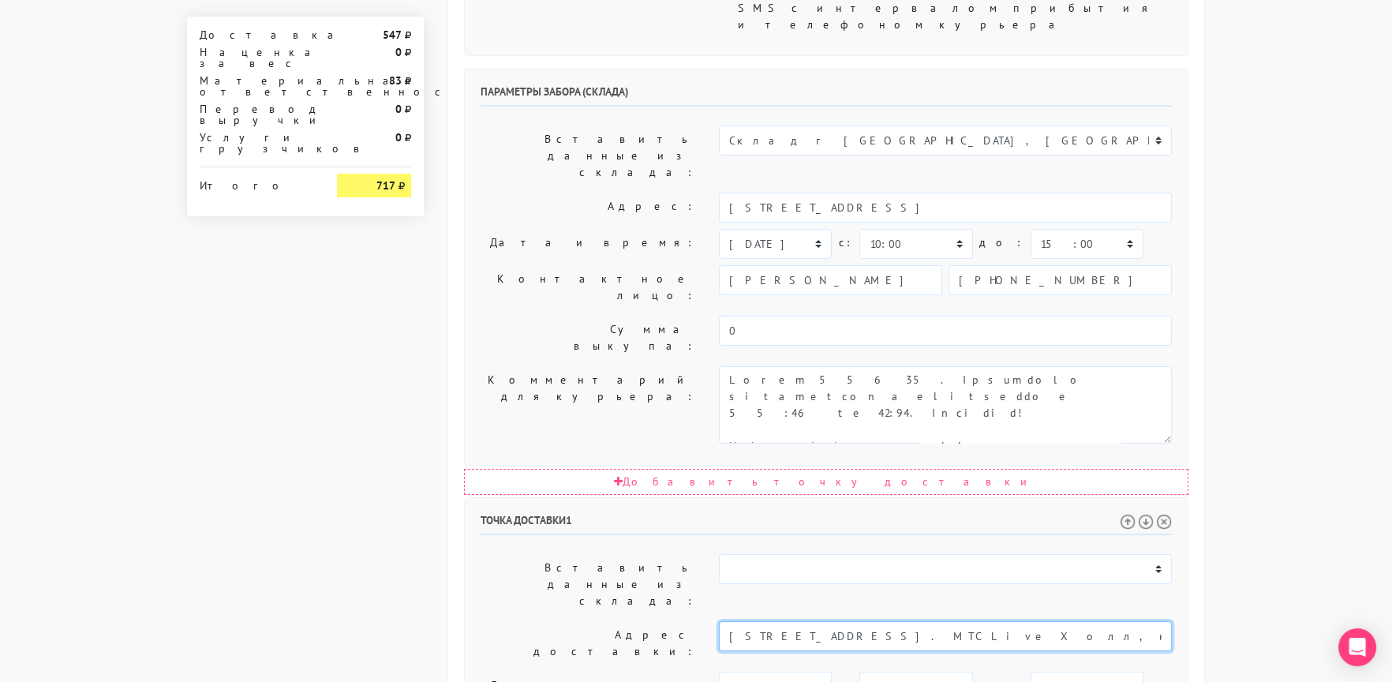
type input "Москва, шоссе Энтузиастов, 5 ст2. МТС Live Холл, концертно-событийное пространс…"
click at [564, 671] on label "Дата и время:" at bounding box center [588, 686] width 238 height 30
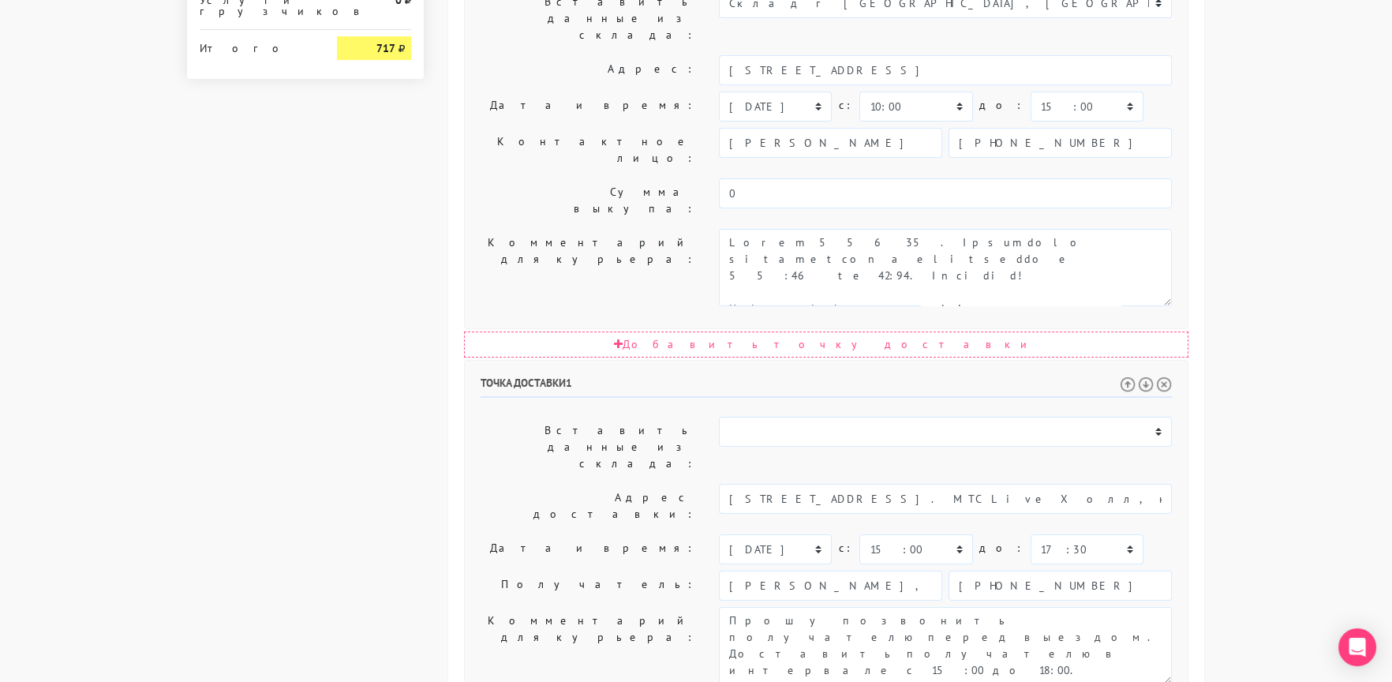
scroll to position [771, 0]
